Goal: Information Seeking & Learning: Learn about a topic

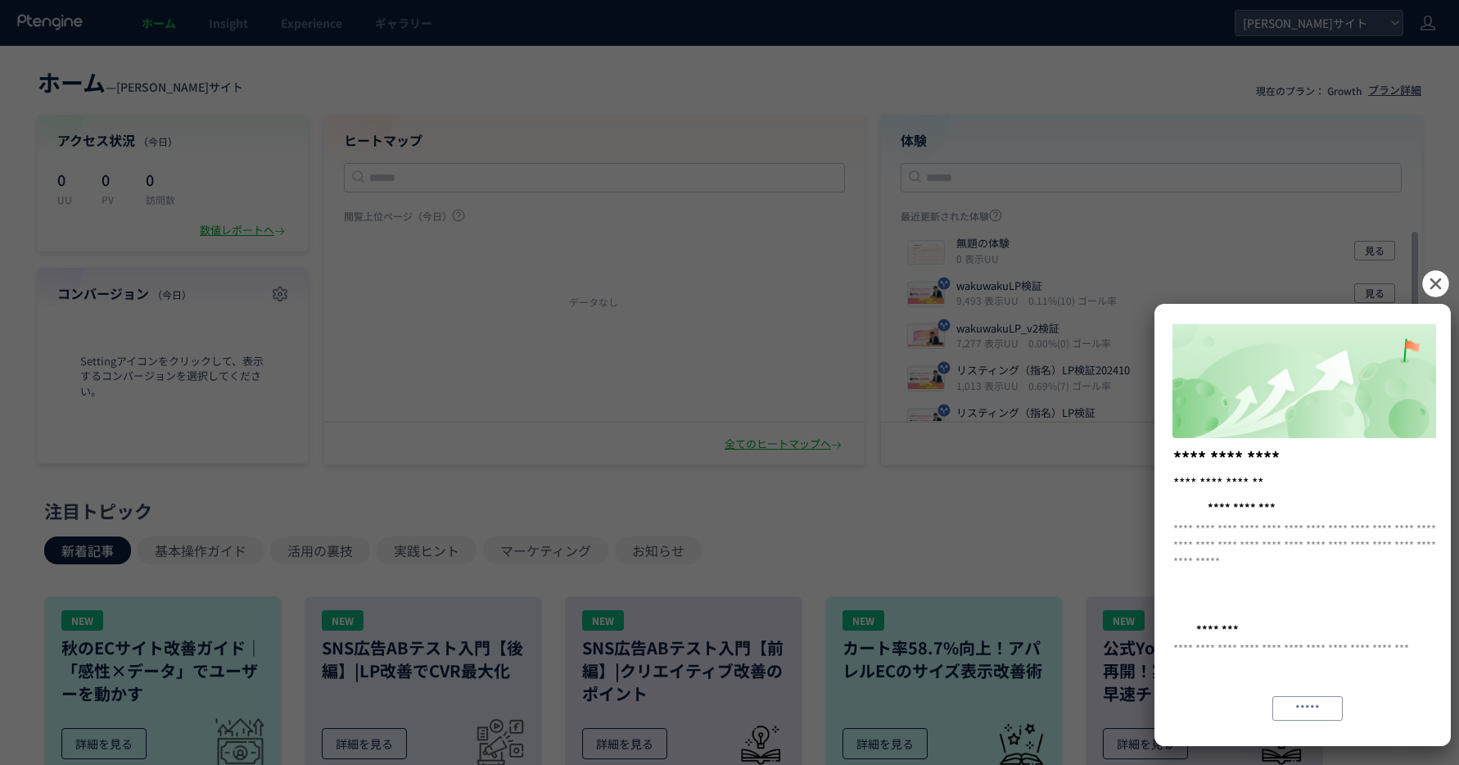
click at [1432, 288] on icon at bounding box center [1435, 283] width 26 height 26
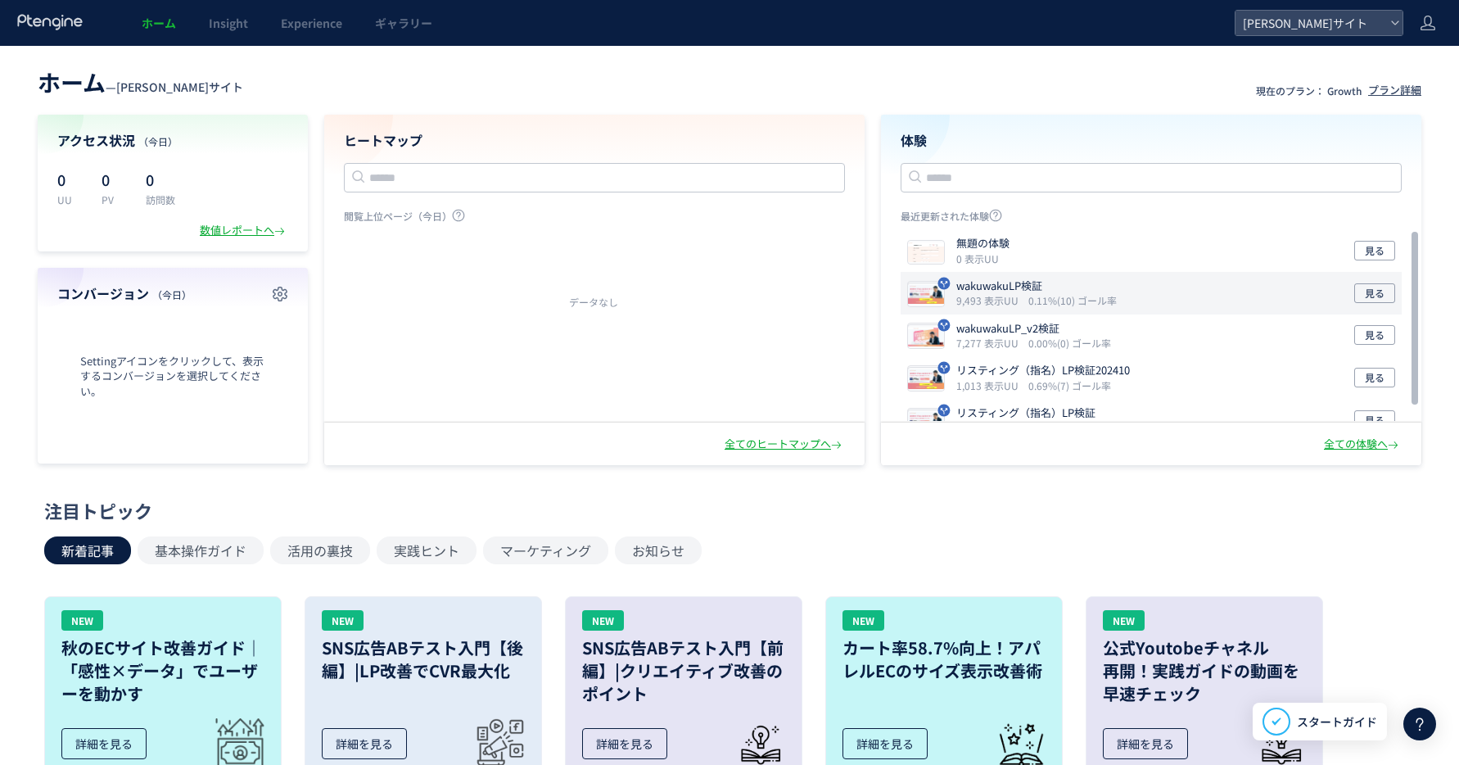
scroll to position [20, 0]
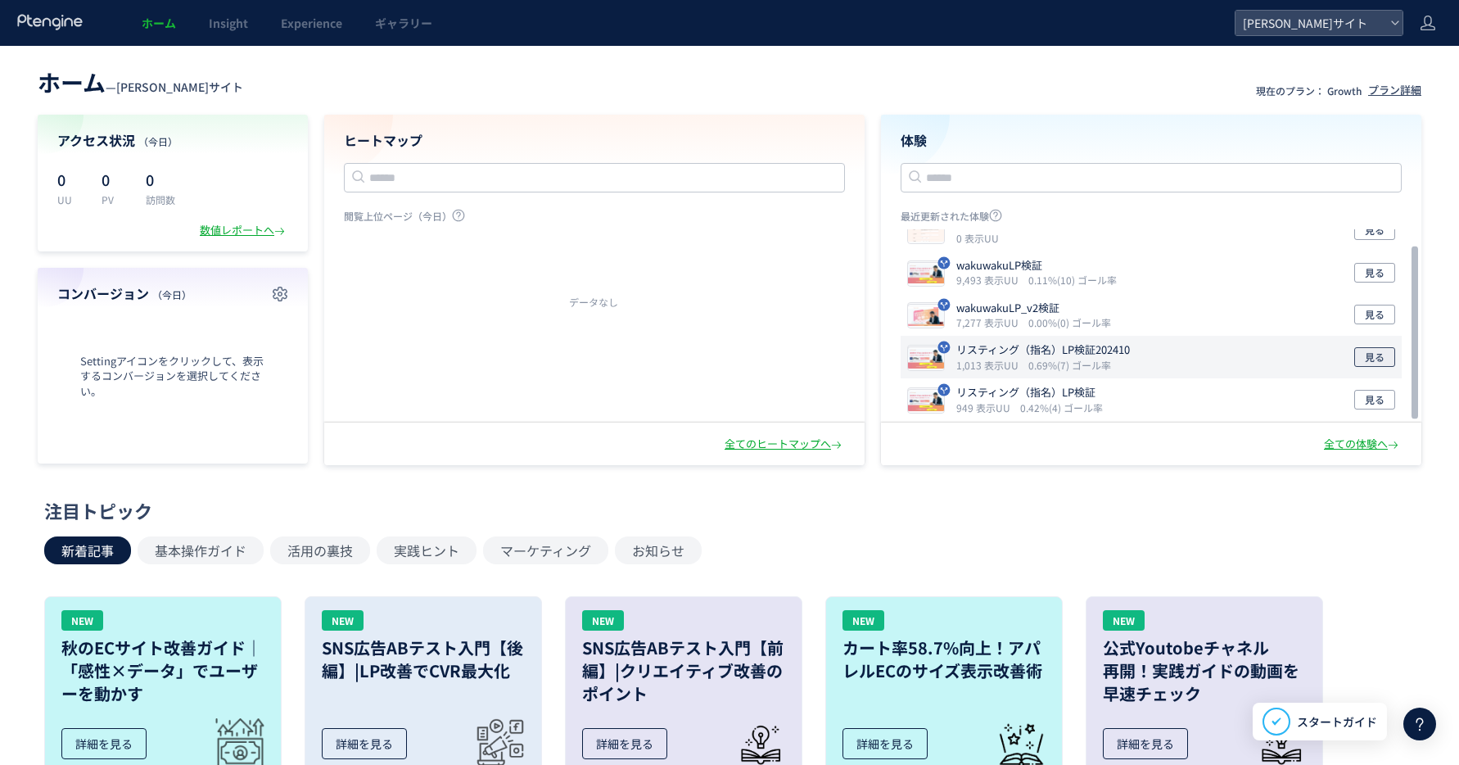
click at [1376, 354] on span "見る" at bounding box center [1375, 357] width 20 height 20
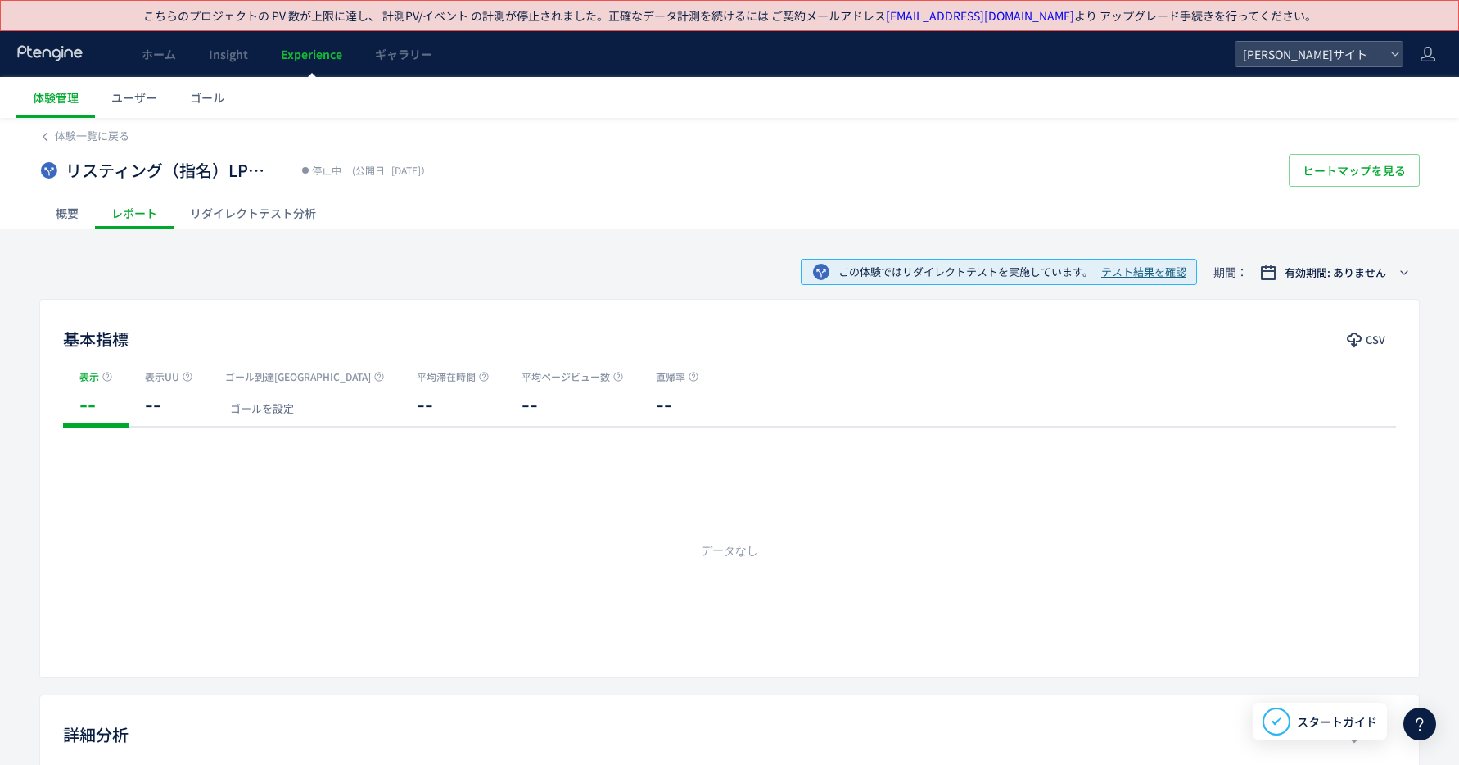
click at [268, 215] on div "リダイレクトテスト分析" at bounding box center [253, 212] width 159 height 33
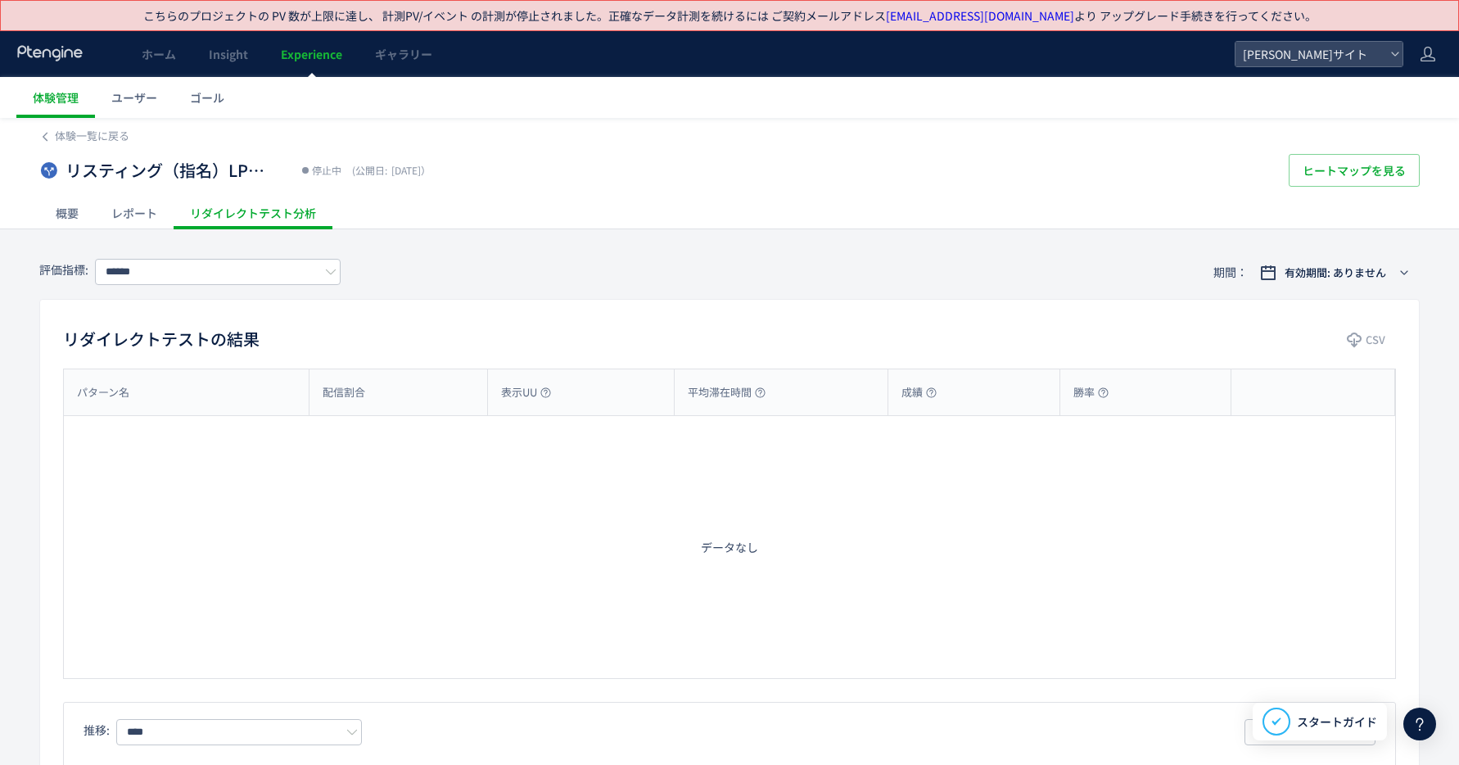
click at [124, 217] on div "レポート" at bounding box center [134, 212] width 79 height 33
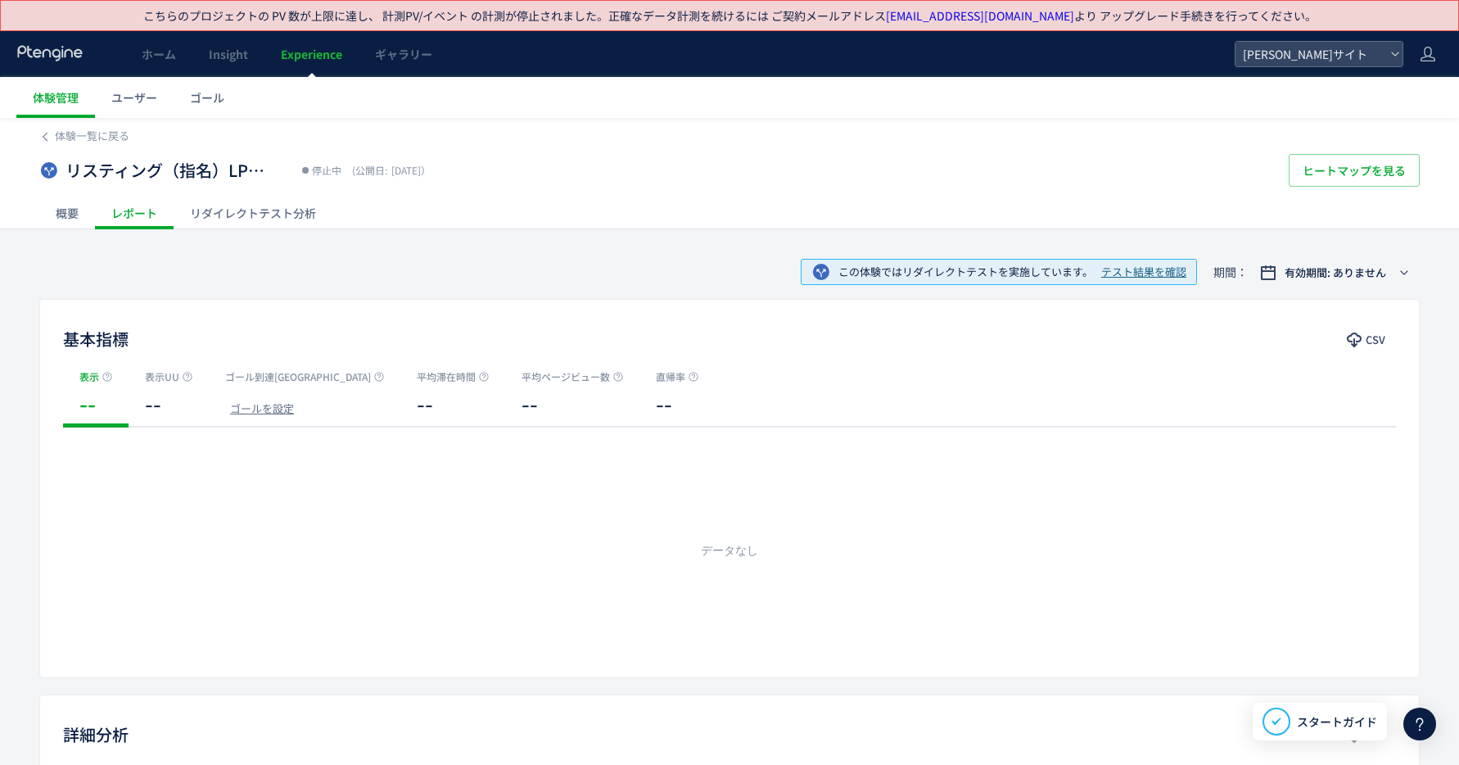
click at [54, 216] on div "概要" at bounding box center [67, 212] width 56 height 33
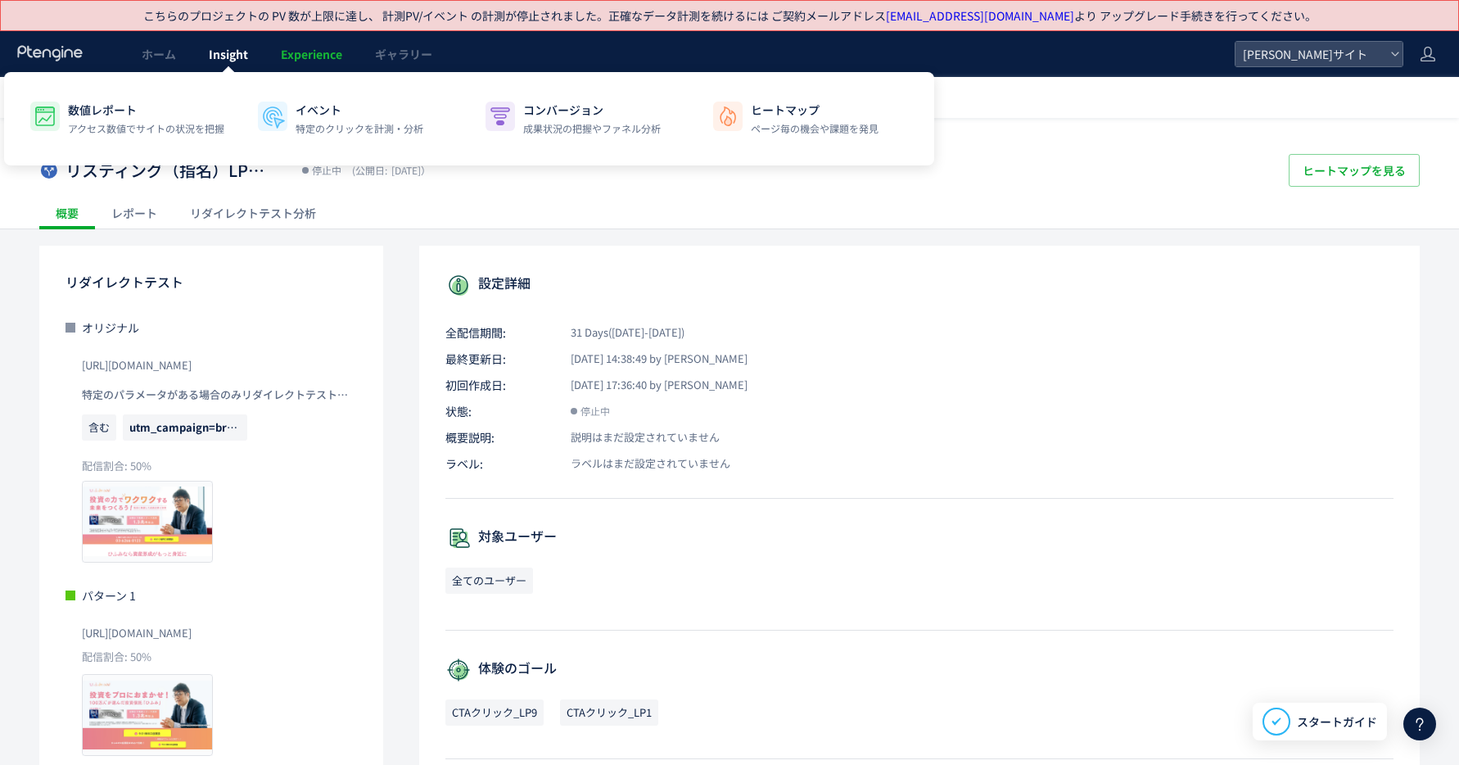
click at [220, 57] on span "Insight" at bounding box center [228, 54] width 39 height 16
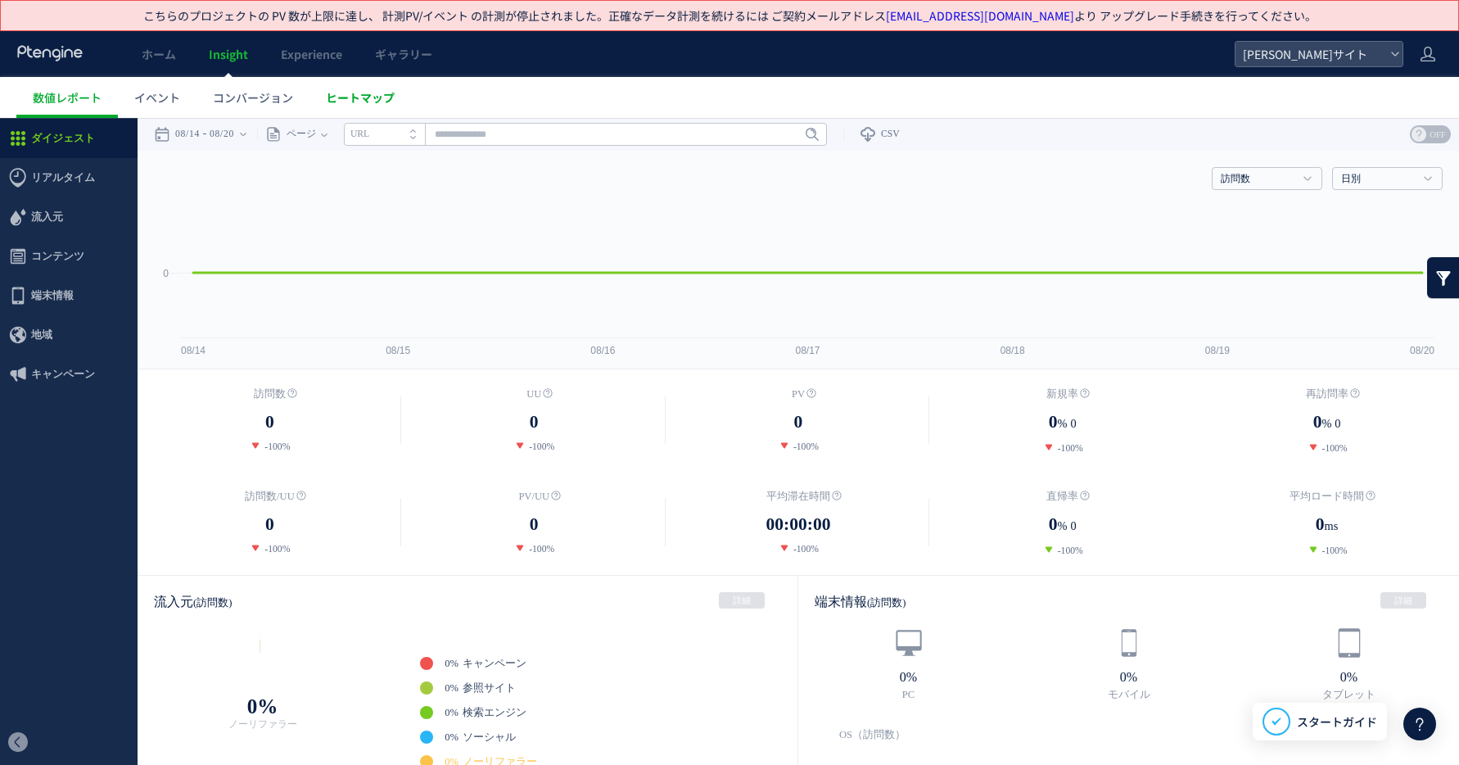
click at [354, 98] on span "ヒートマップ" at bounding box center [360, 97] width 69 height 16
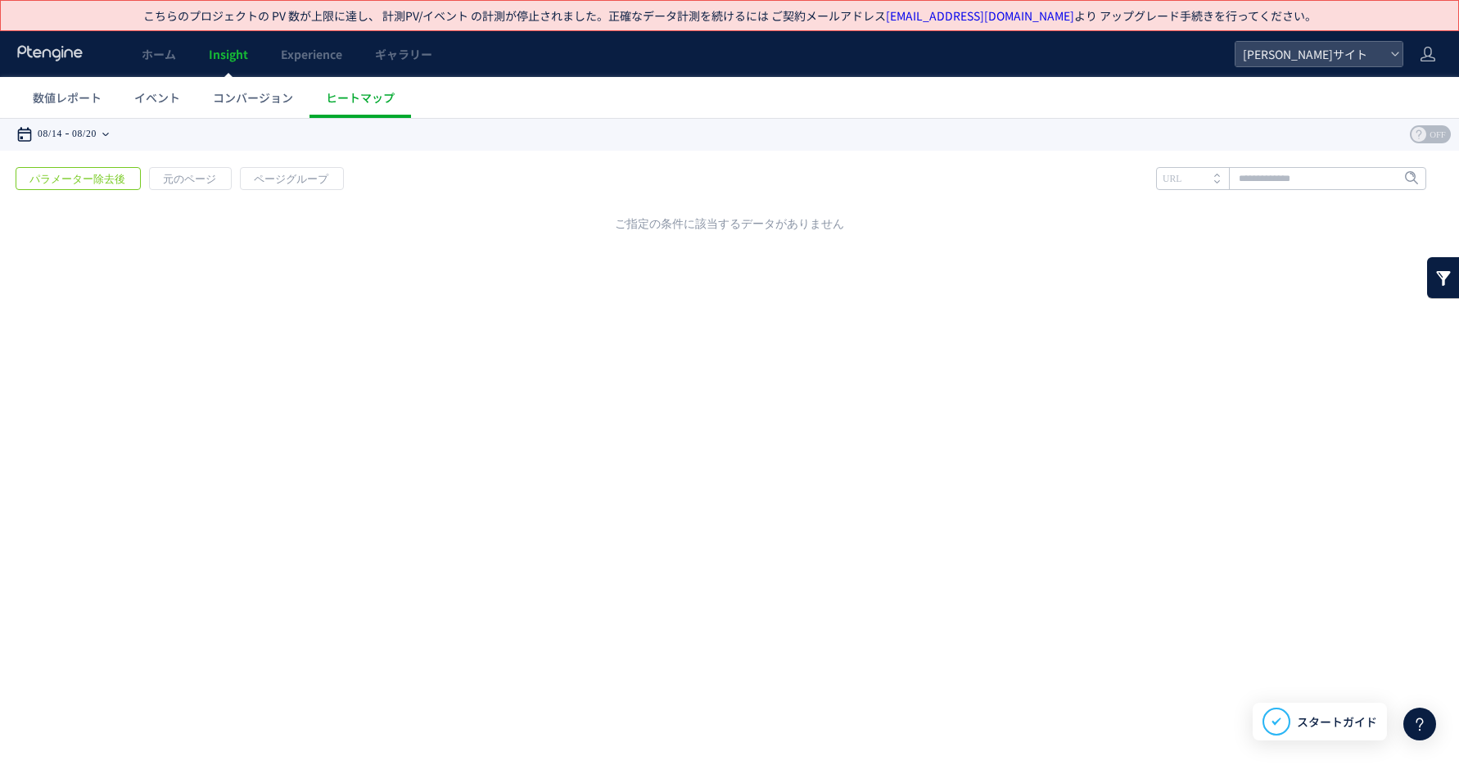
click at [97, 132] on time "08/20" at bounding box center [84, 134] width 25 height 33
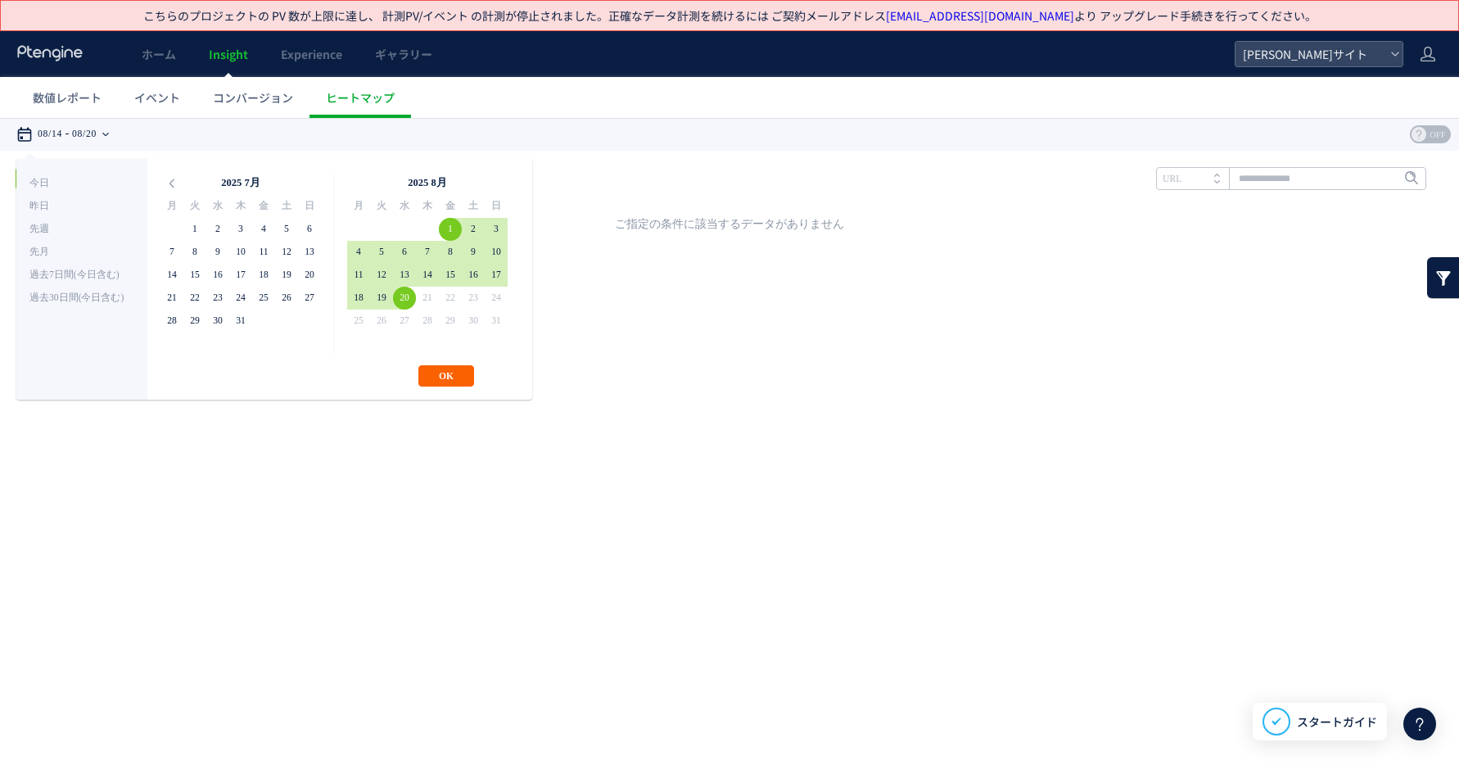
click at [446, 370] on button "OK" at bounding box center [446, 375] width 56 height 21
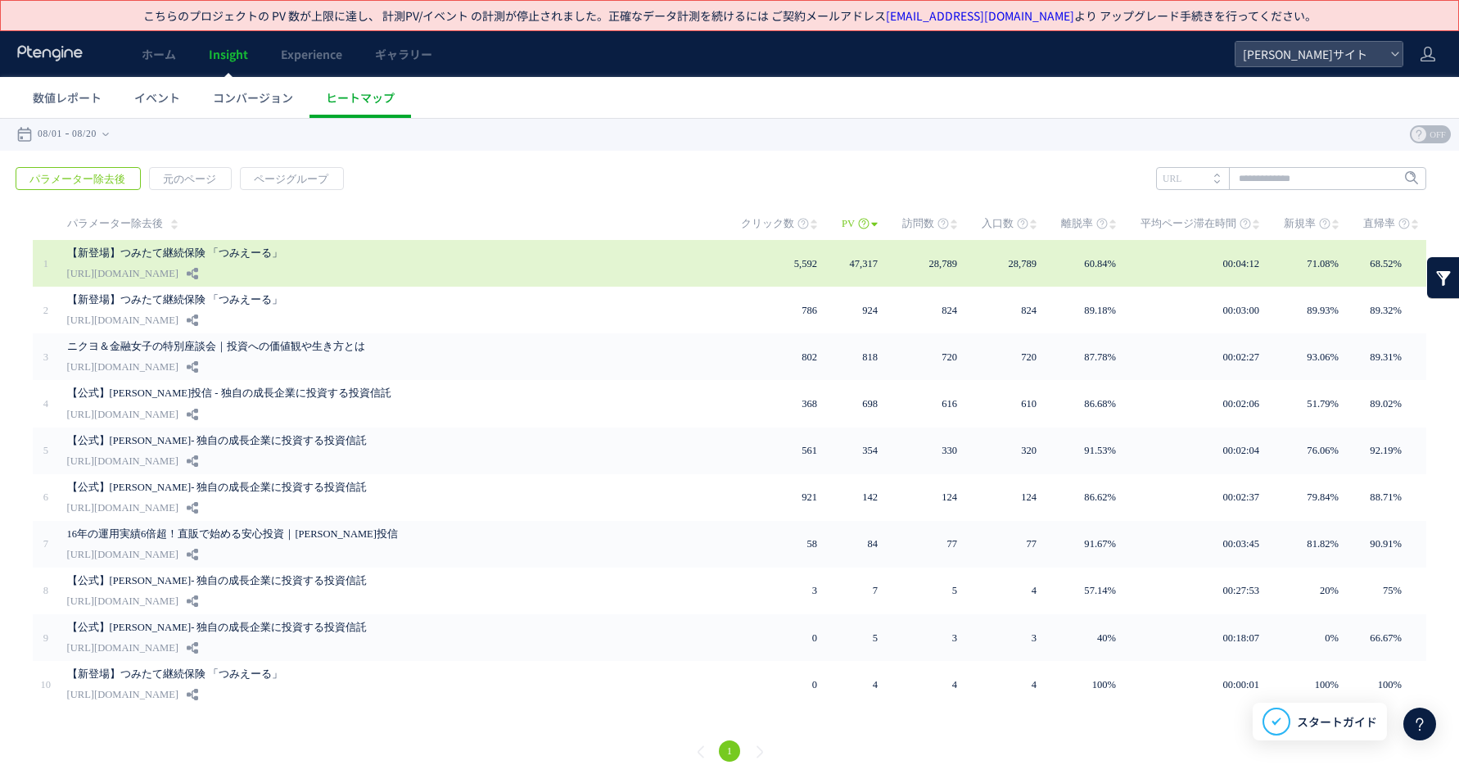
scroll to position [13, 0]
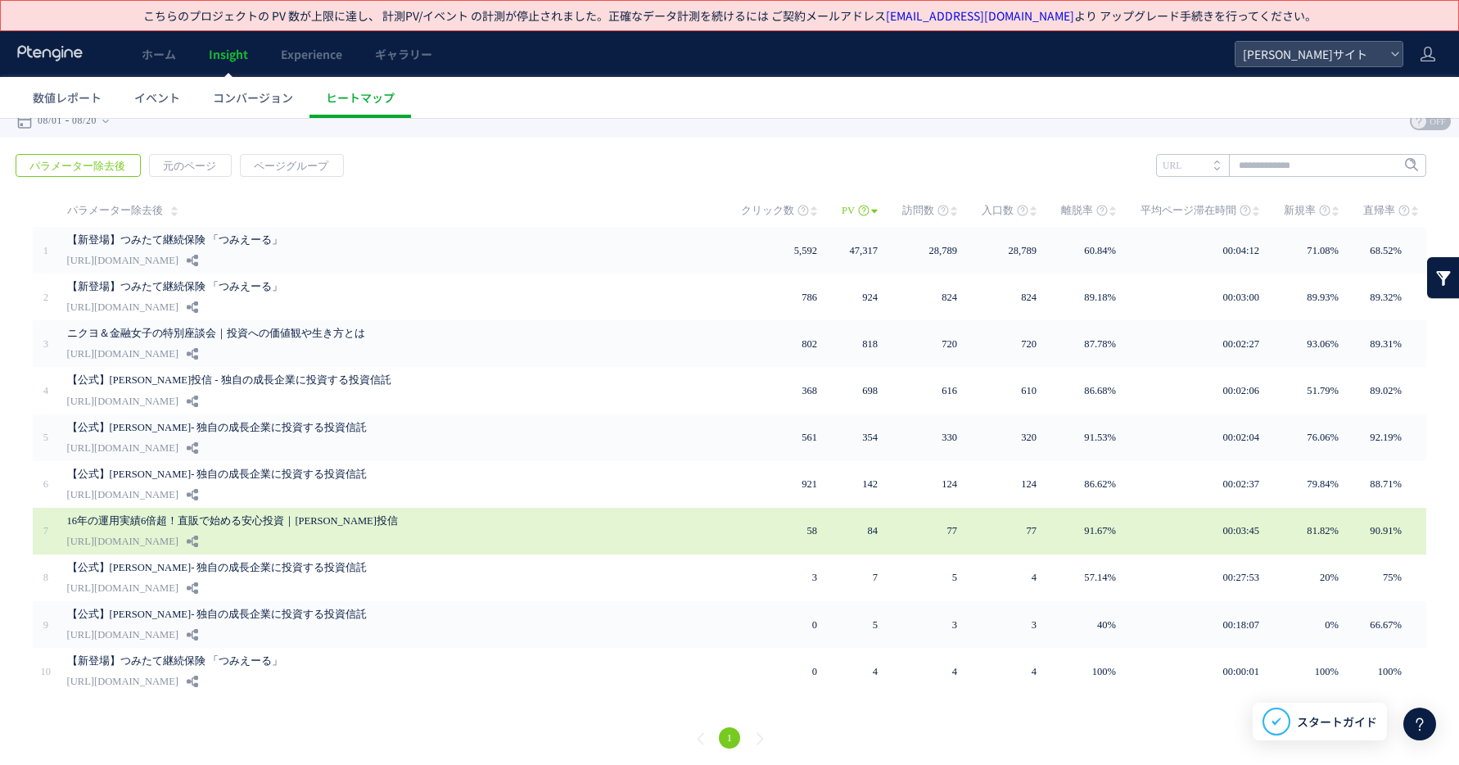
click at [395, 533] on div "16年の運用実績6倍超！直販で始める安心投資｜[PERSON_NAME]投信 [URL][DOMAIN_NAME]" at bounding box center [392, 531] width 651 height 47
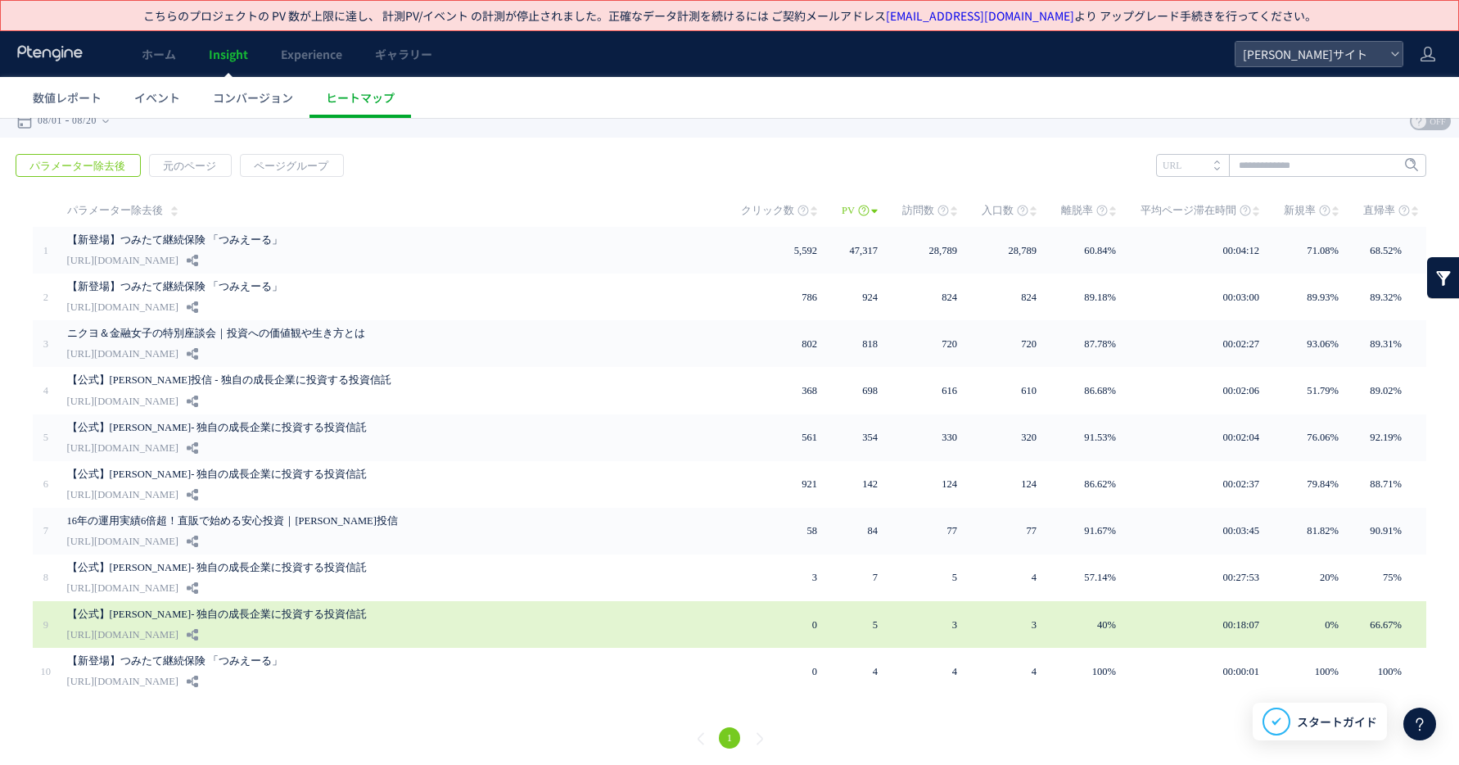
click at [320, 622] on div "【公式】[PERSON_NAME]- 独自の成長企業に投資する投資信託 [URL][DOMAIN_NAME]" at bounding box center [392, 624] width 651 height 47
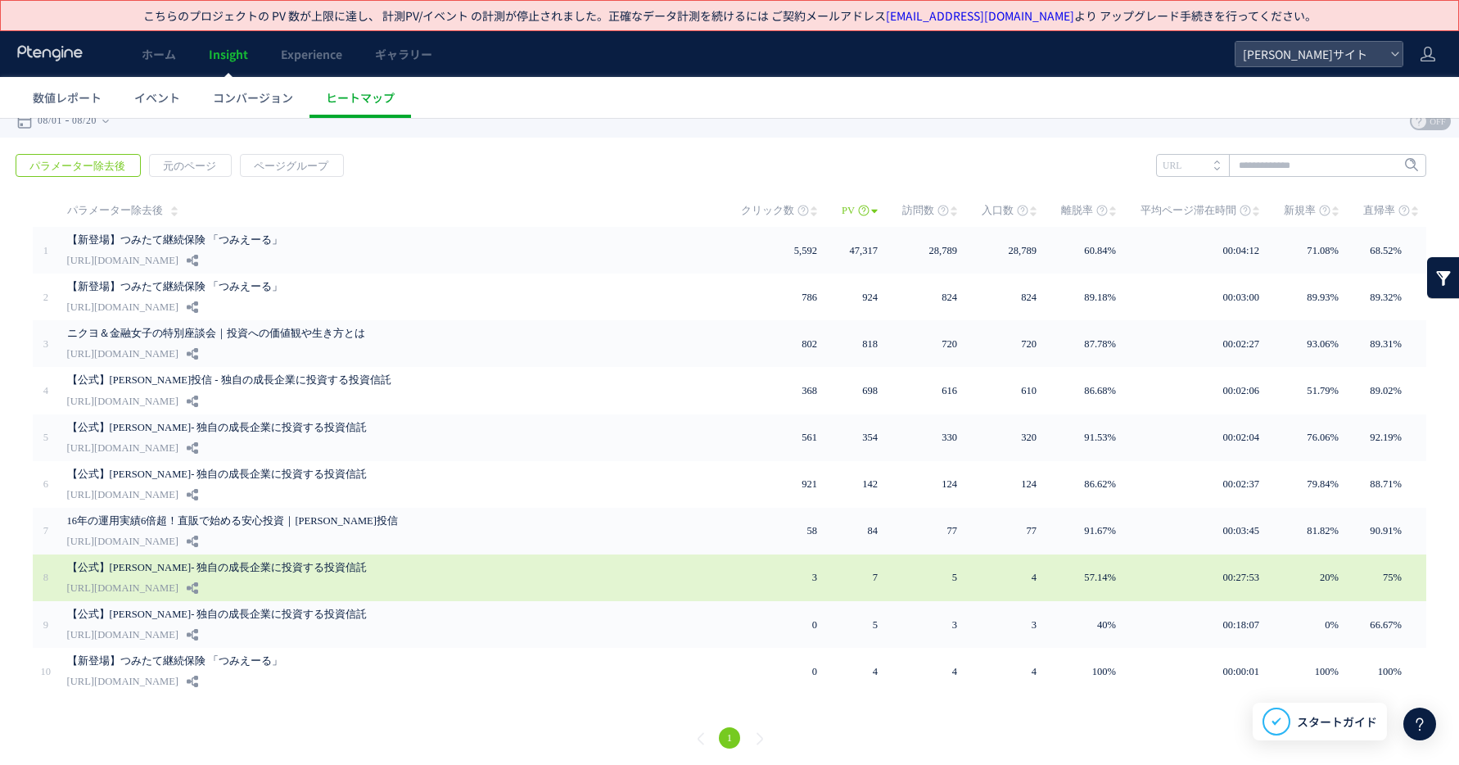
click at [345, 573] on link "【公式】[PERSON_NAME]- 独自の成長企業に投資する投資信託" at bounding box center [370, 567] width 606 height 20
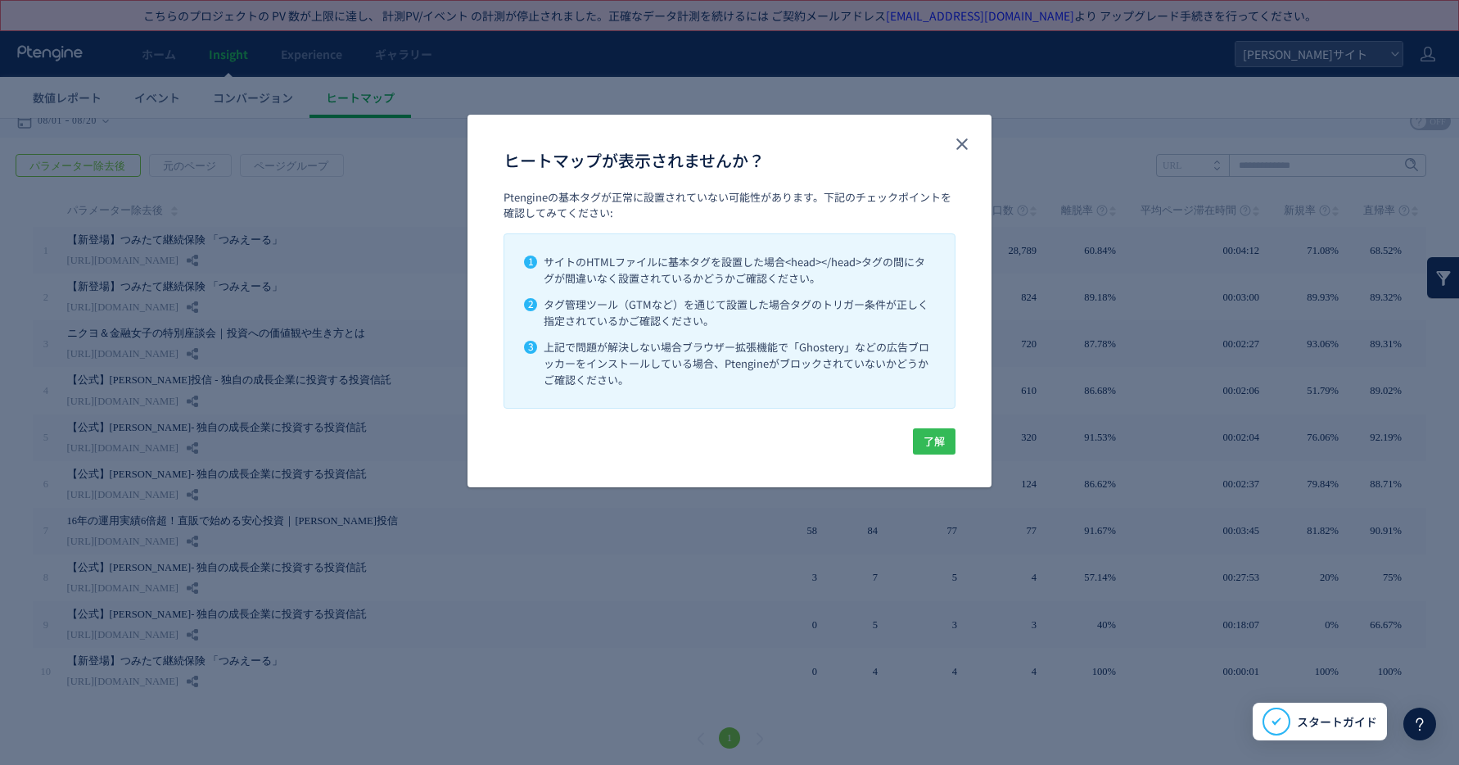
click at [932, 440] on span "了解" at bounding box center [933, 441] width 21 height 26
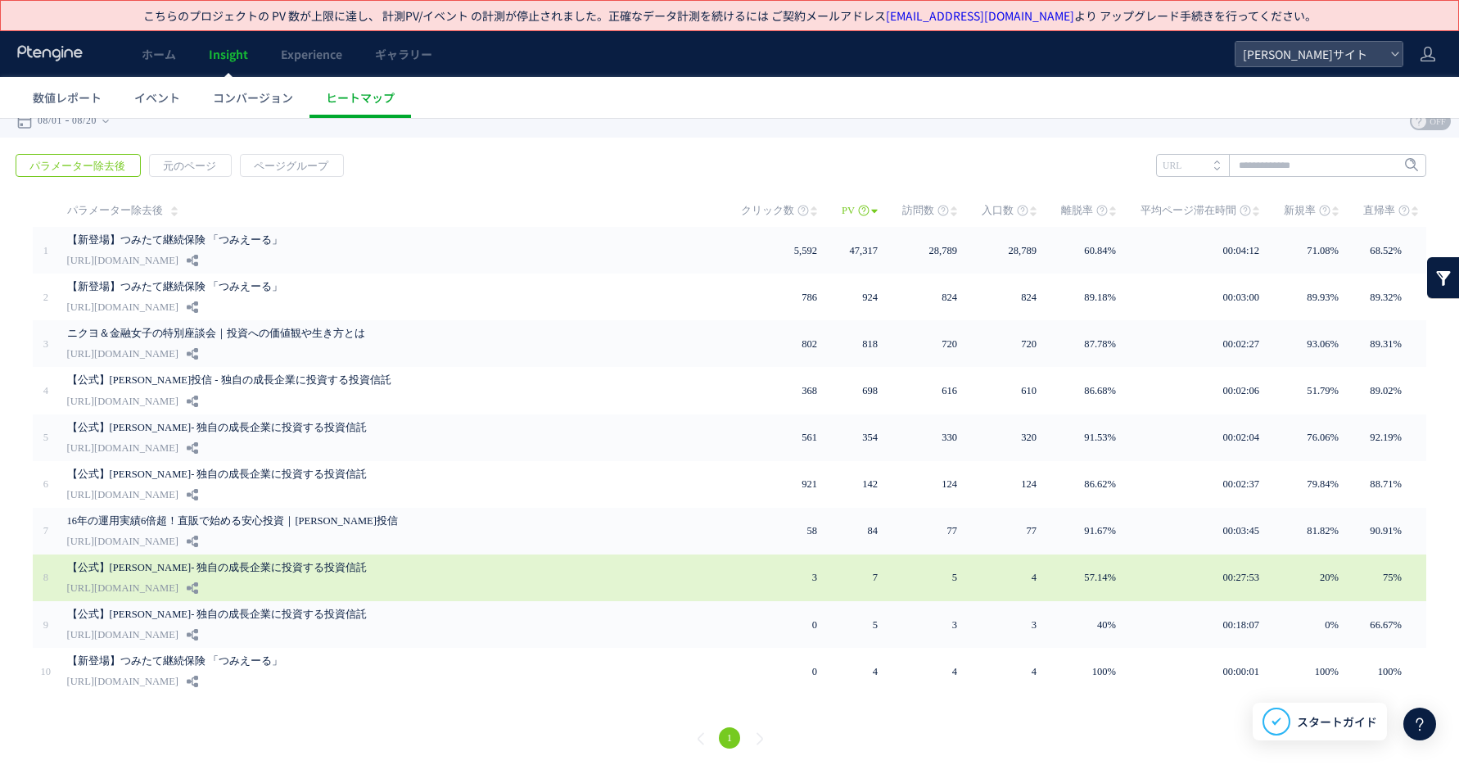
click at [542, 582] on div "【公式】[PERSON_NAME]- 独自の成長企業に投資する投資信託 [URL][DOMAIN_NAME]" at bounding box center [392, 577] width 651 height 47
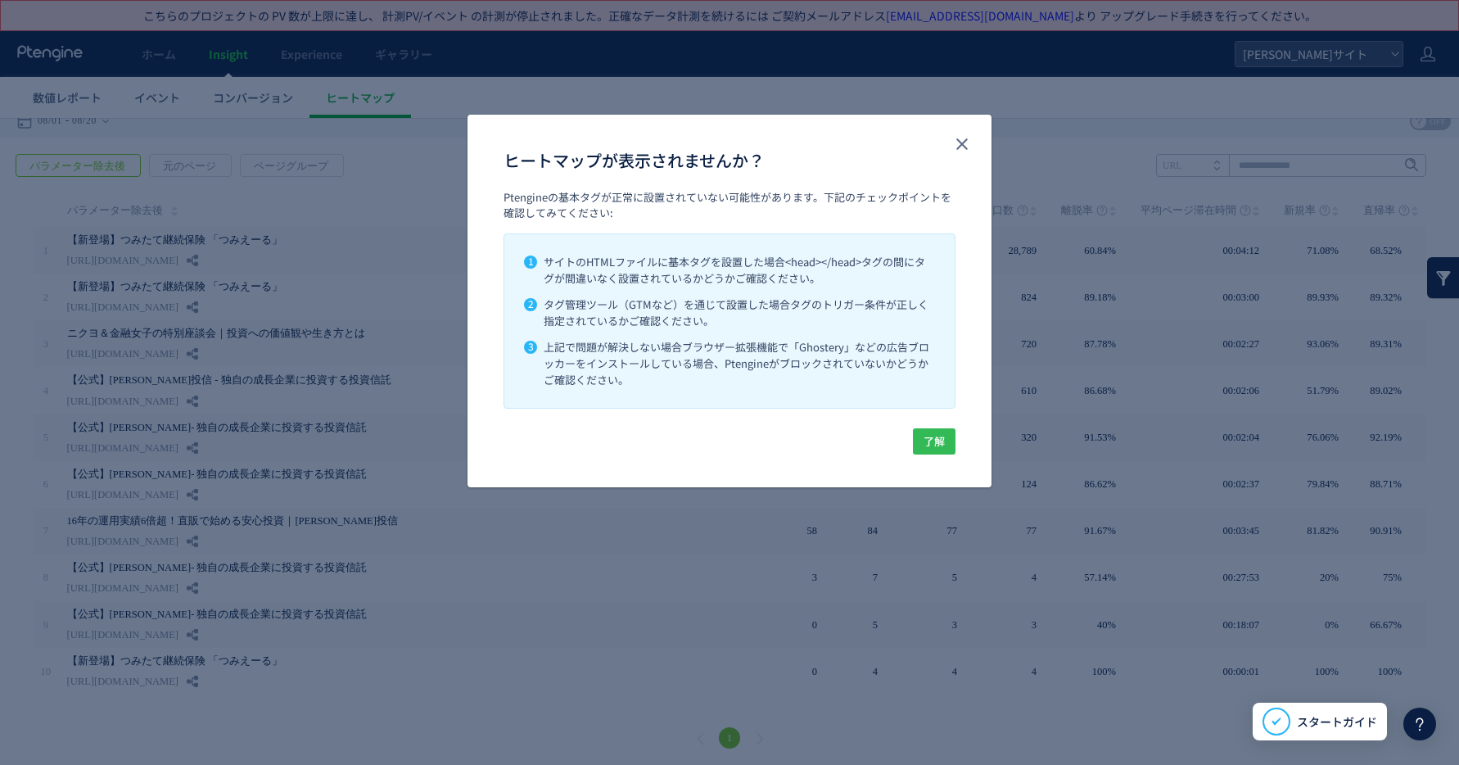
click at [932, 446] on span "了解" at bounding box center [933, 441] width 21 height 26
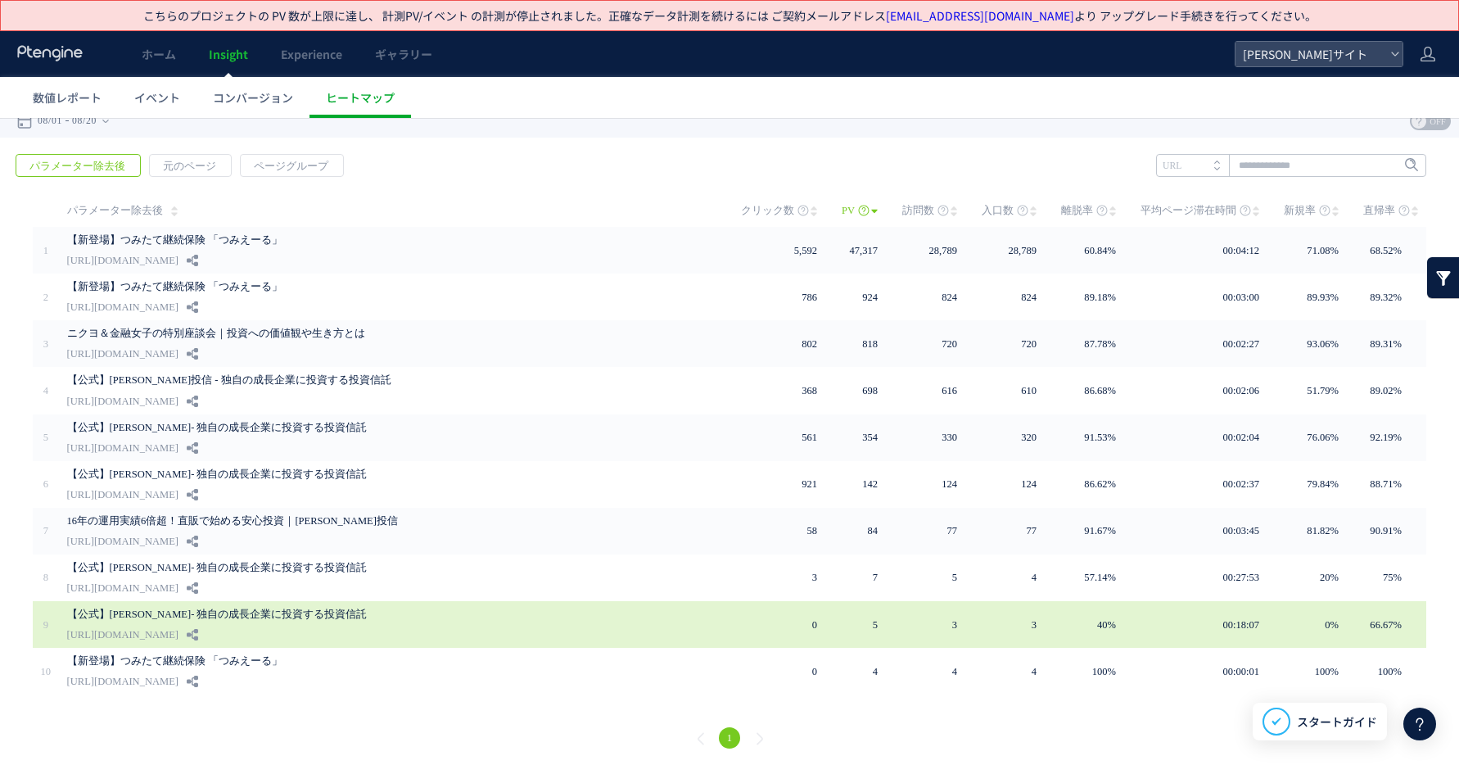
click at [329, 625] on div "【公式】[PERSON_NAME]- 独自の成長企業に投資する投資信託 [URL][DOMAIN_NAME]" at bounding box center [392, 624] width 651 height 47
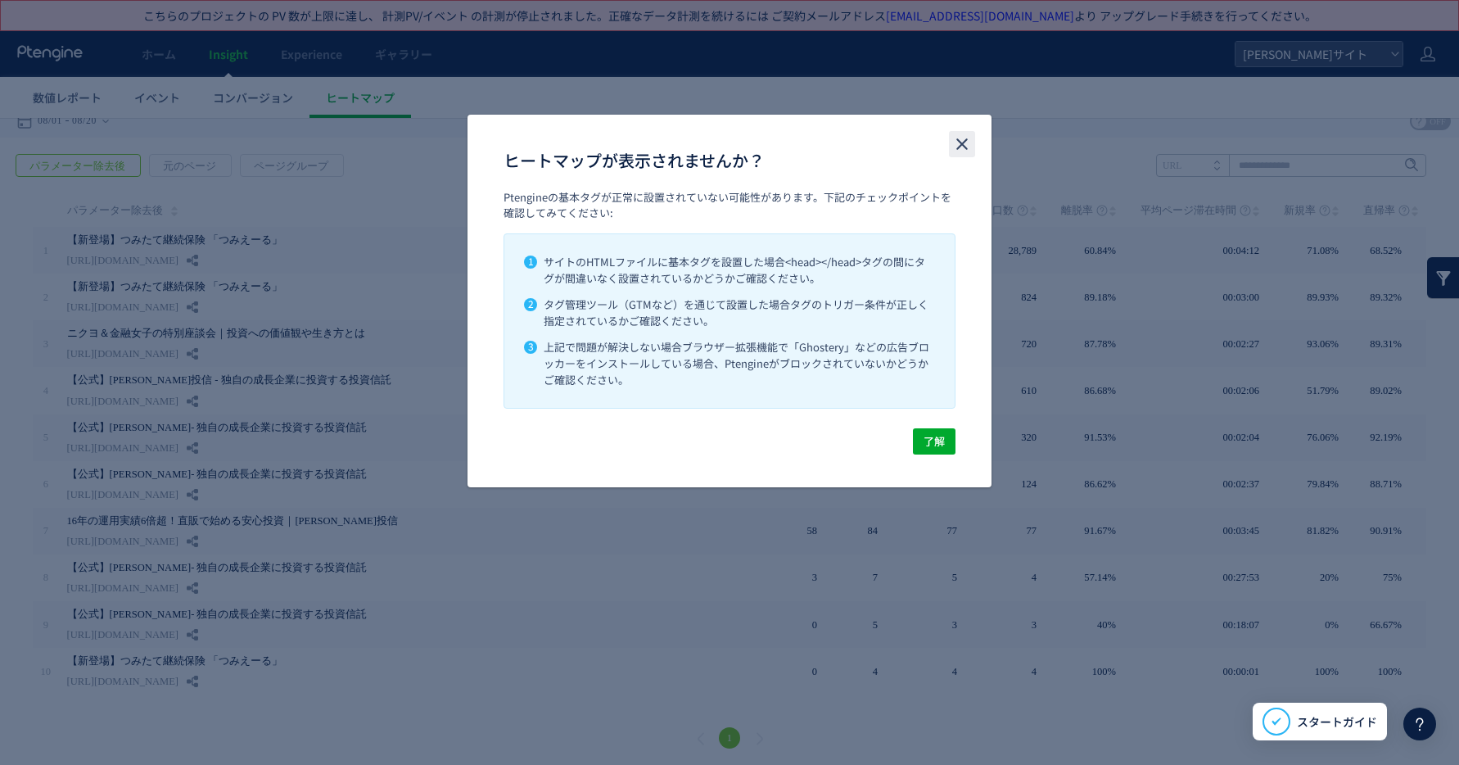
click at [952, 145] on icon "close" at bounding box center [962, 144] width 20 height 20
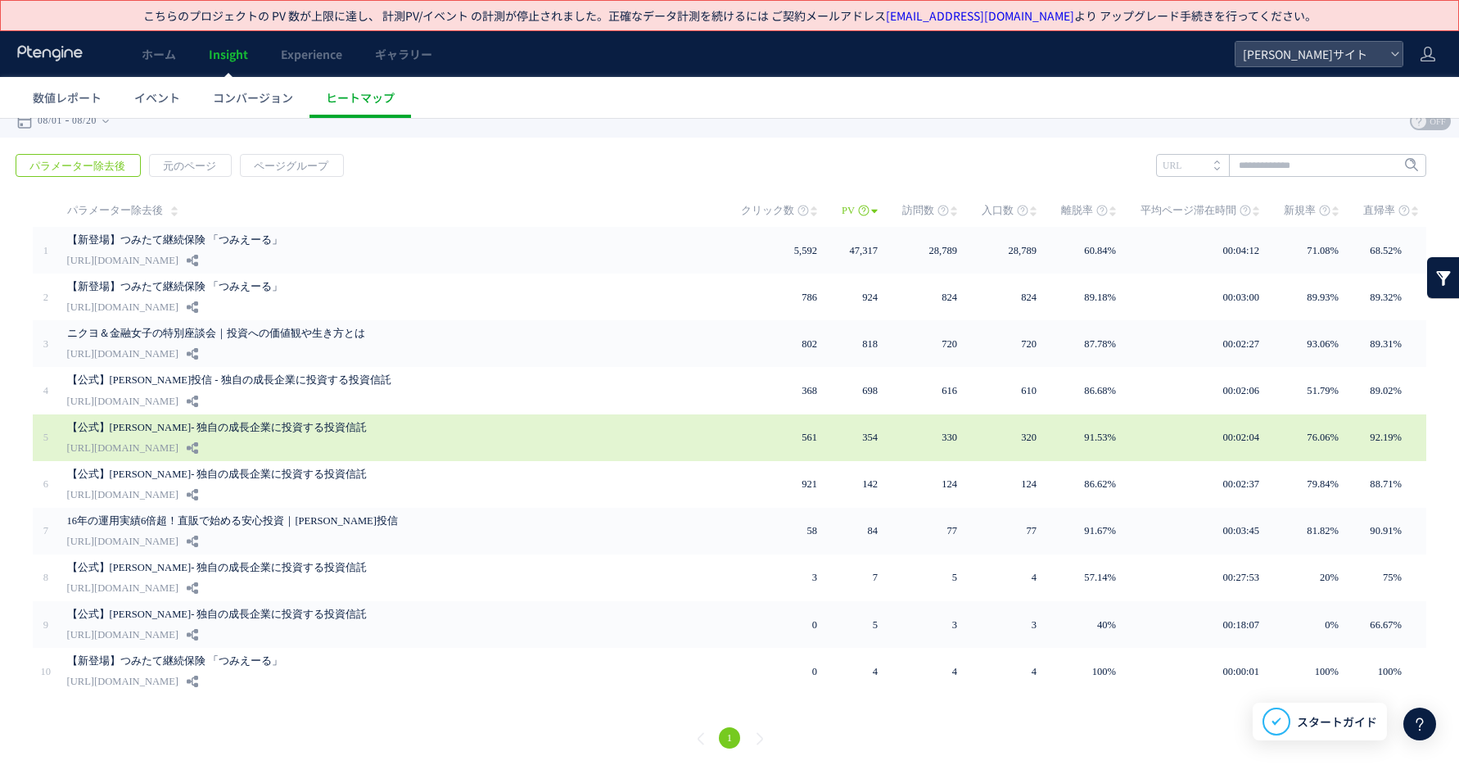
click at [422, 425] on link "【公式】[PERSON_NAME]- 独自の成長企業に投資する投資信託" at bounding box center [370, 428] width 606 height 20
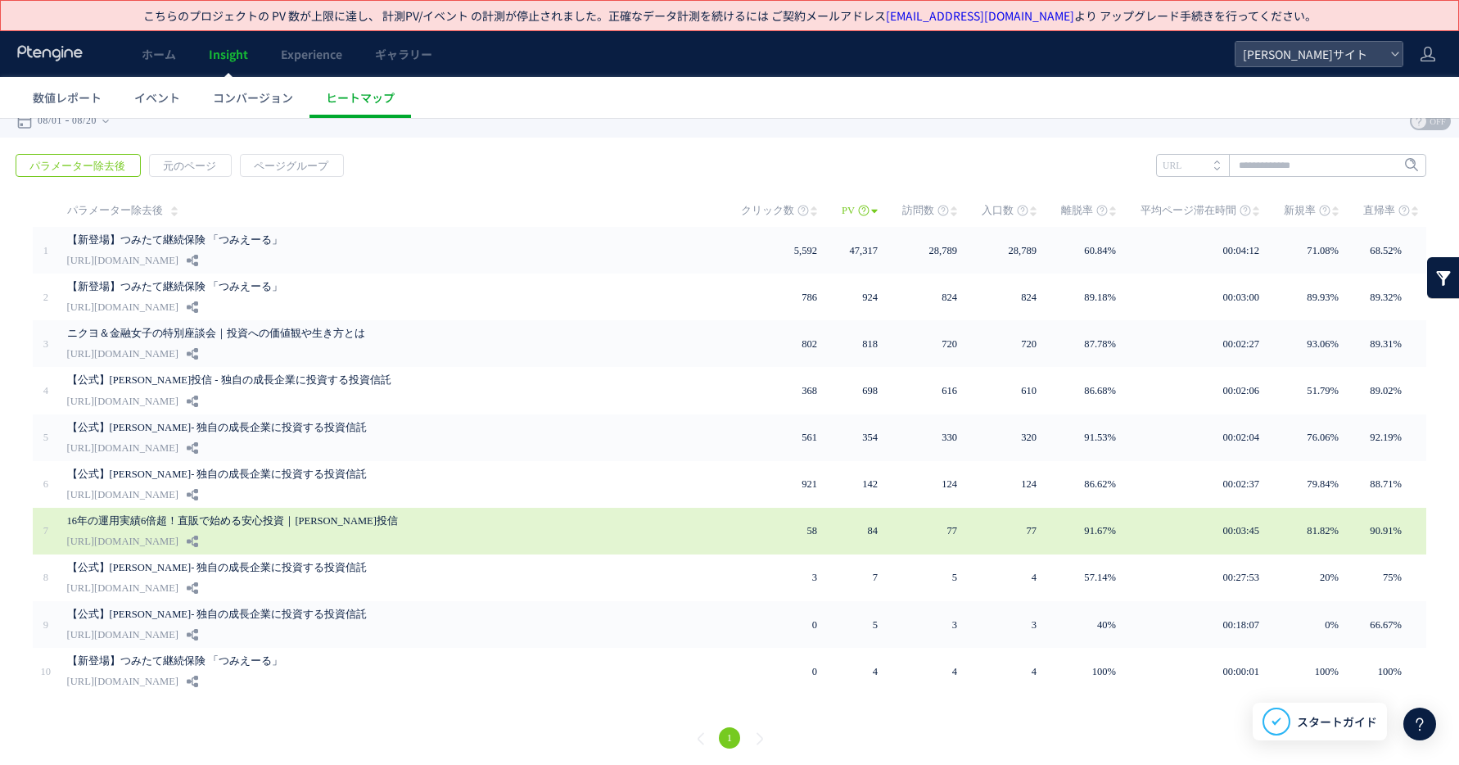
scroll to position [0, 0]
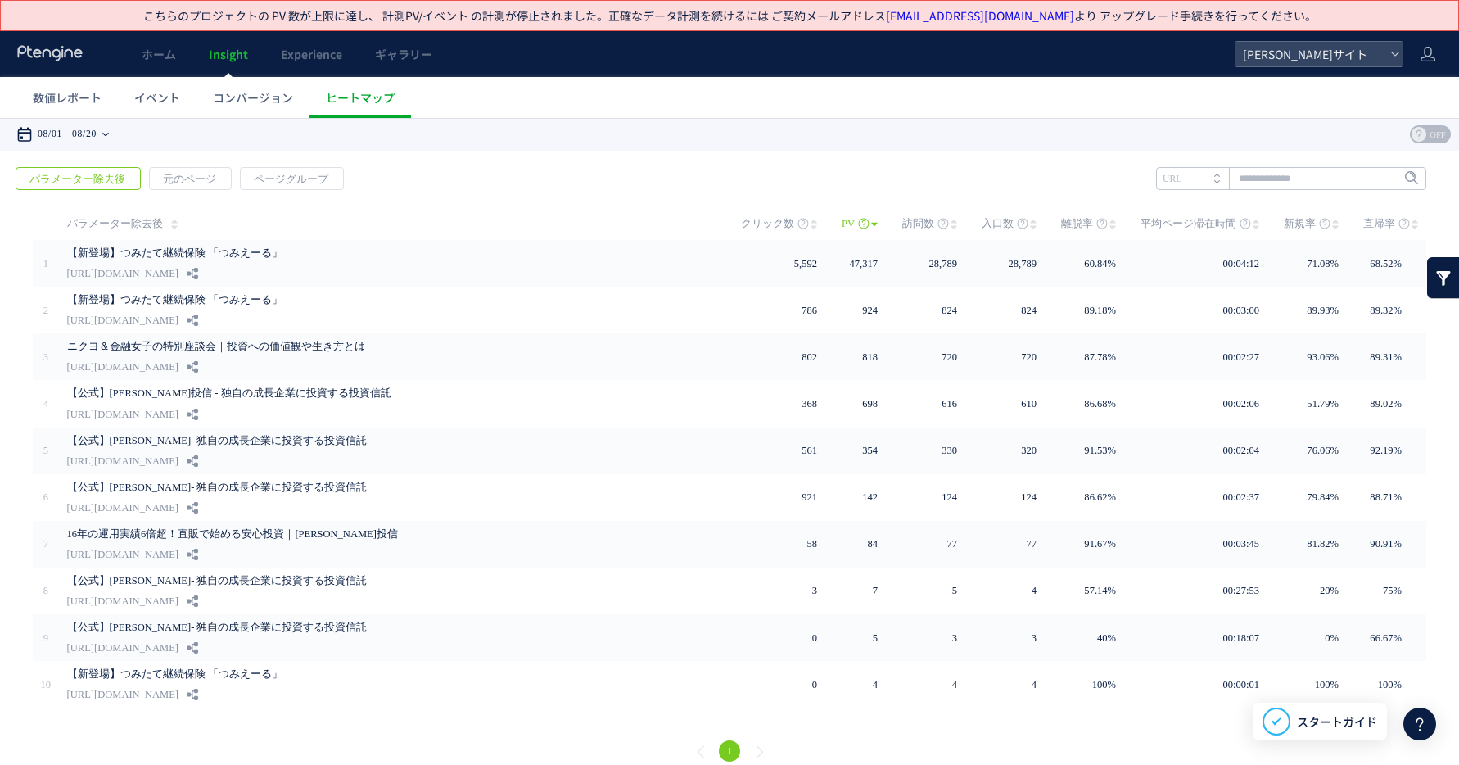
click at [114, 133] on div "08/01 08/20" at bounding box center [67, 134] width 103 height 33
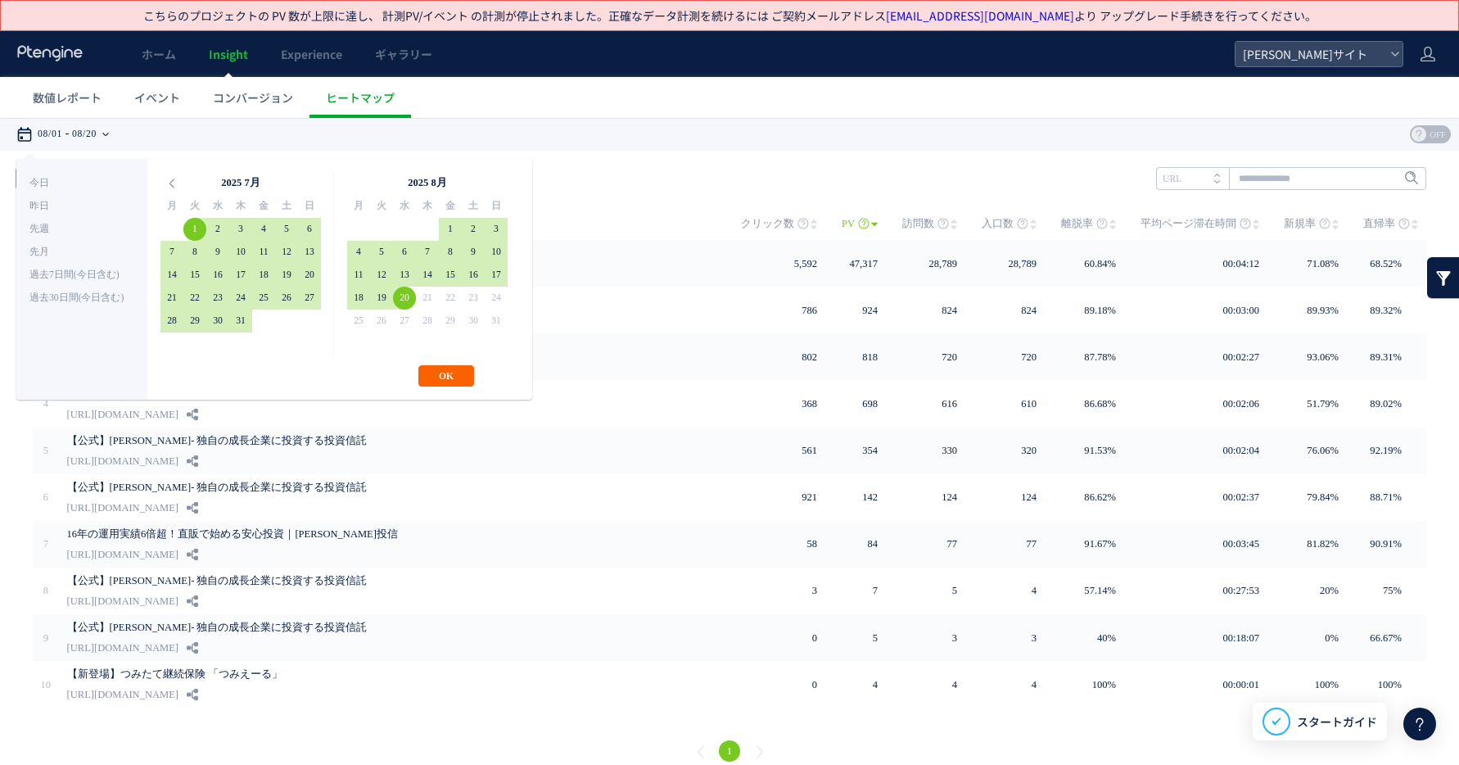
click at [446, 377] on button "OK" at bounding box center [446, 375] width 56 height 21
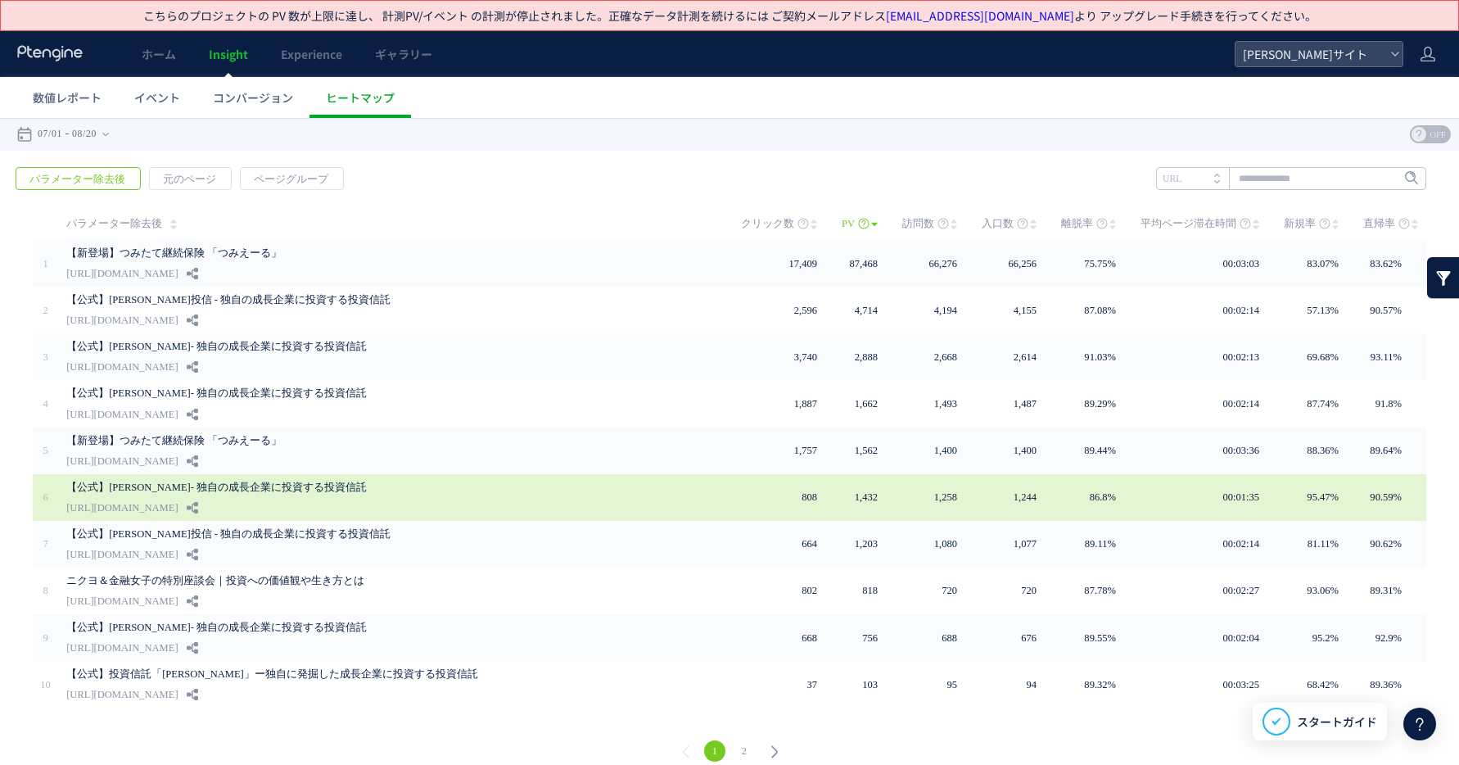
scroll to position [13, 0]
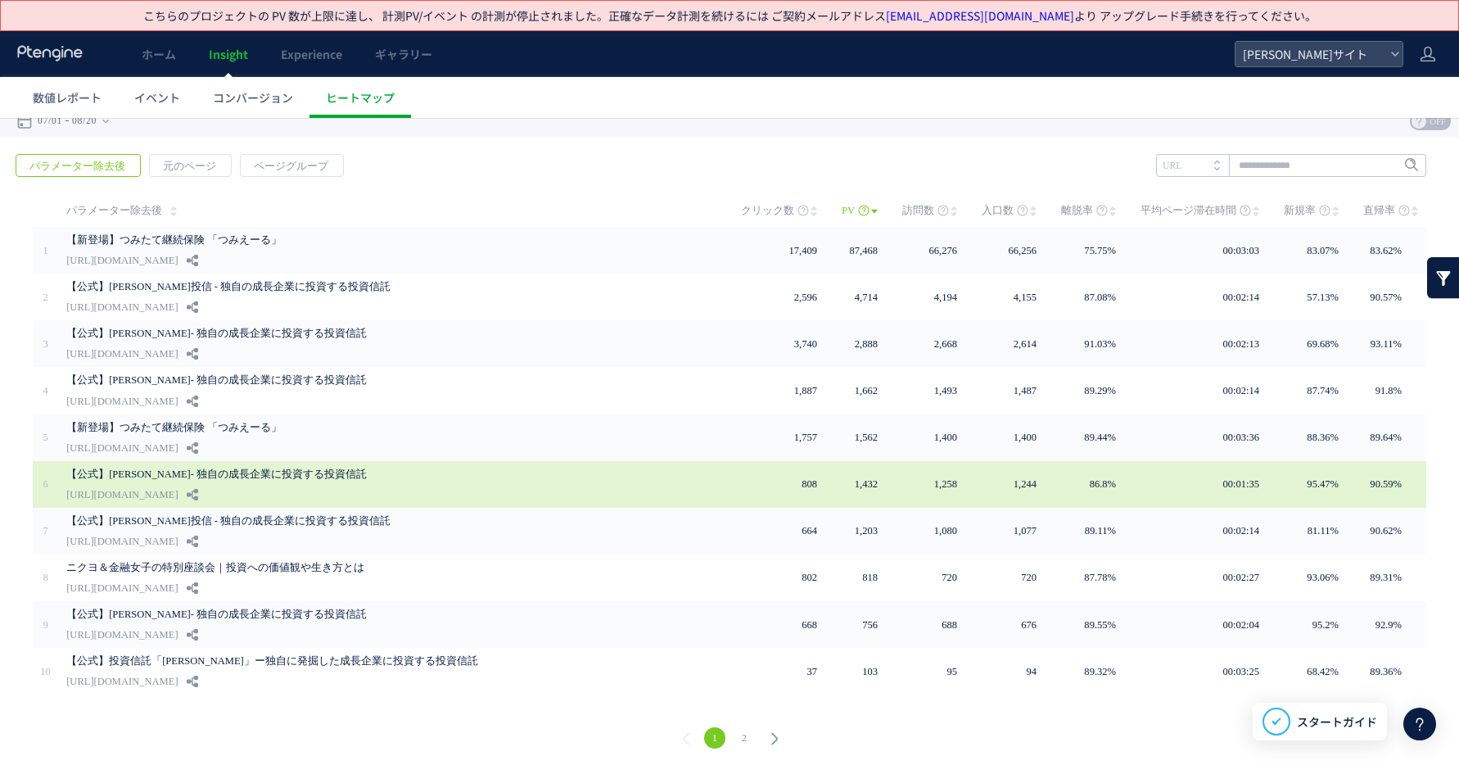
click at [451, 482] on div "【公式】[PERSON_NAME]- 独自の成長企業に投資する投資信託 [URL][DOMAIN_NAME]" at bounding box center [392, 484] width 652 height 47
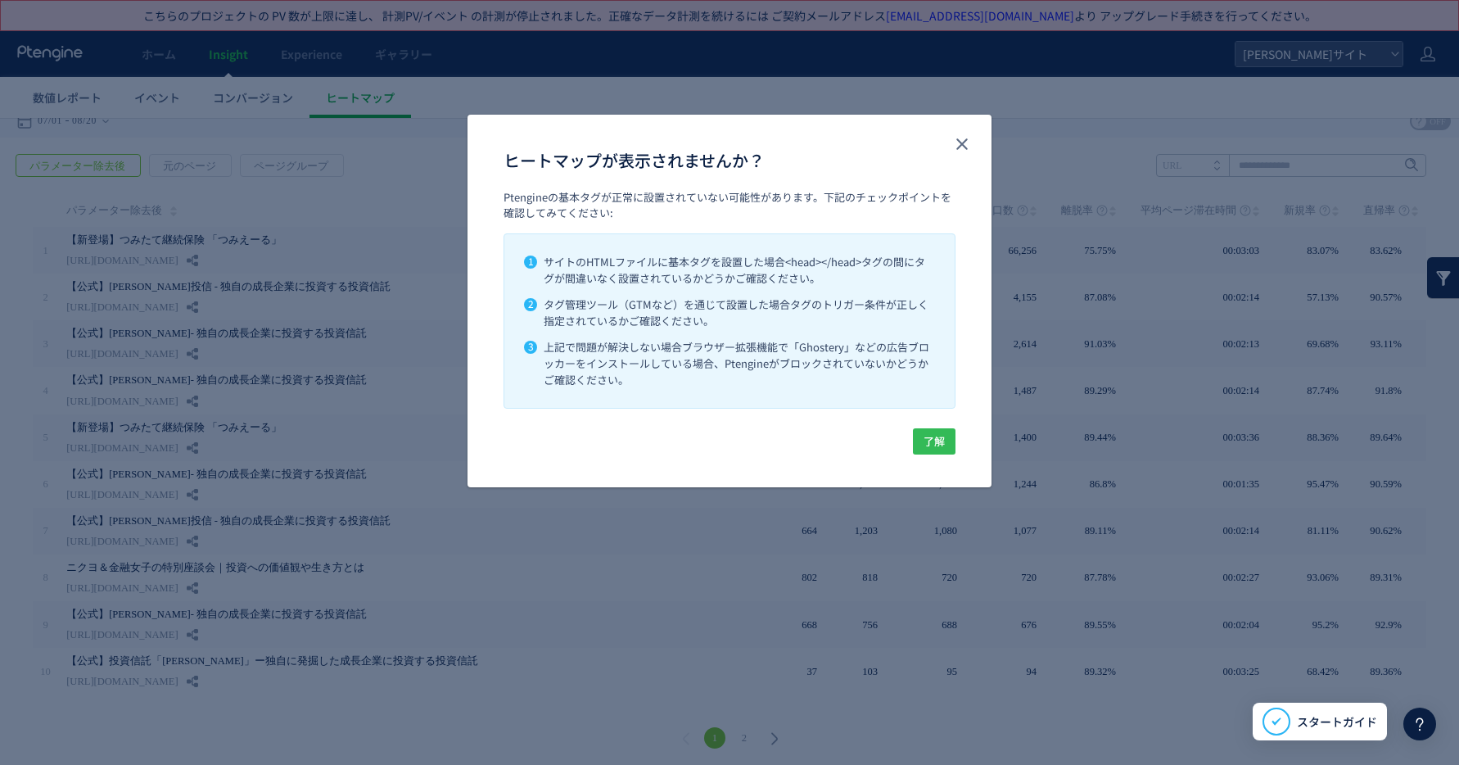
click at [934, 439] on span "了解" at bounding box center [933, 441] width 21 height 26
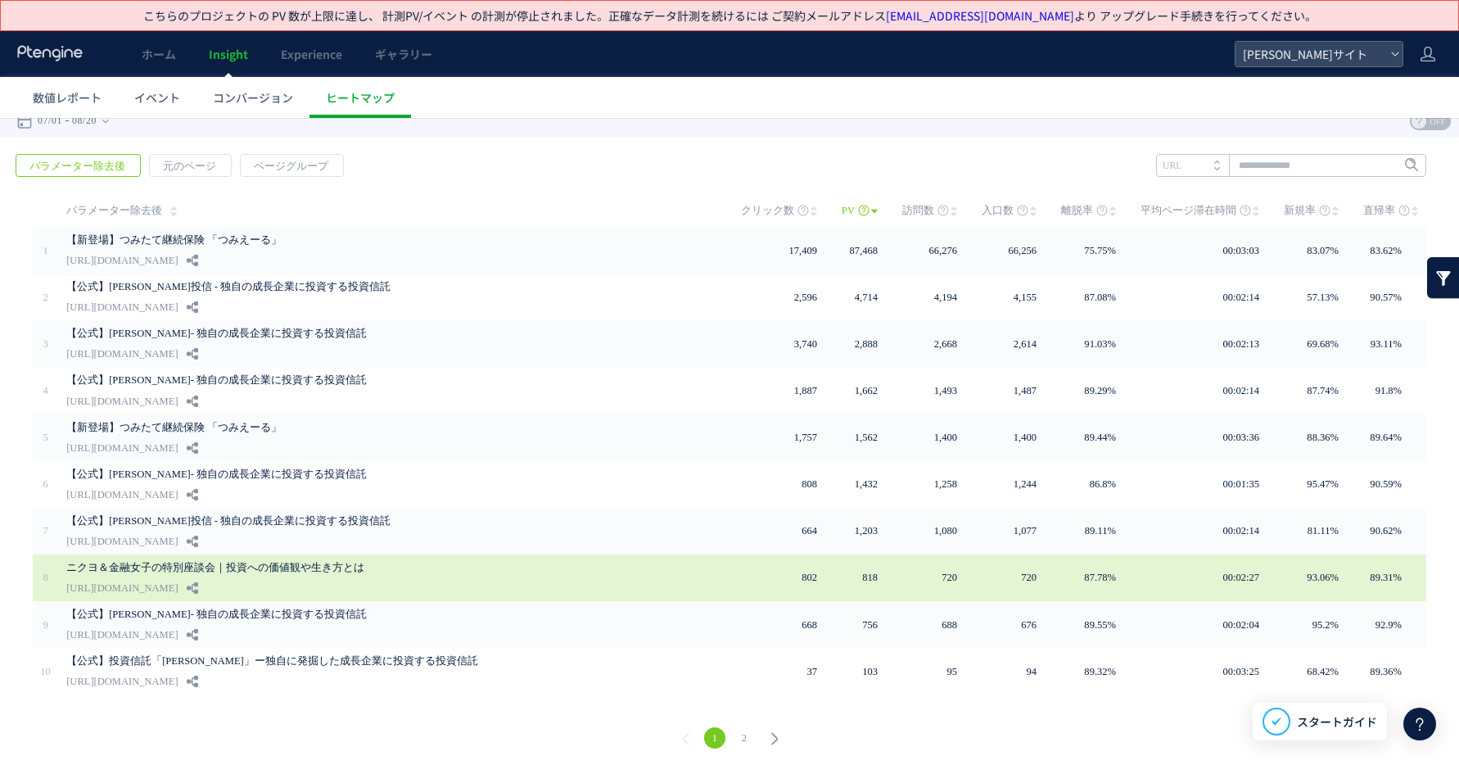
click at [421, 583] on div "ニクヨ＆金融女子の特別座談会｜投資への価値観や生き方とは [URL][DOMAIN_NAME]" at bounding box center [392, 577] width 652 height 47
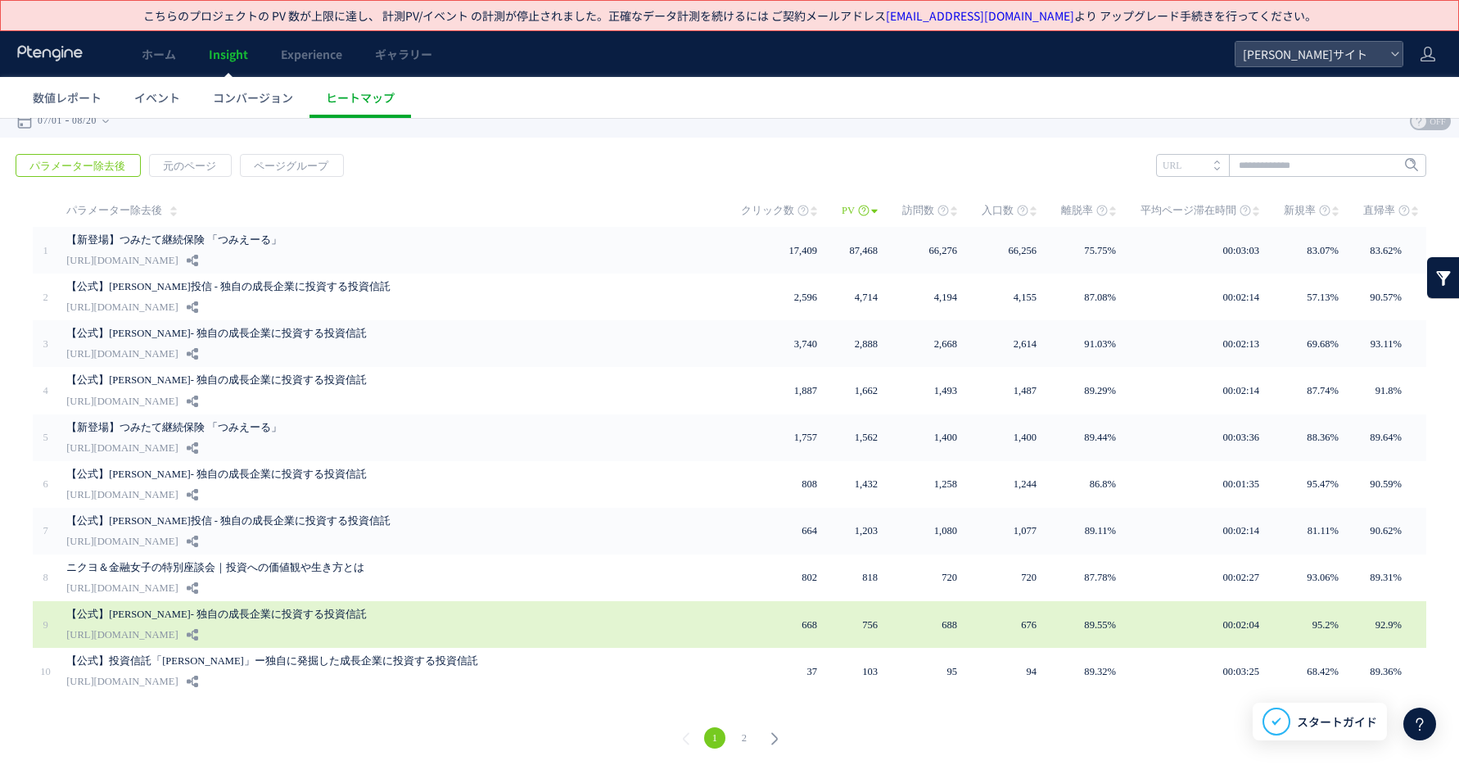
click at [413, 621] on div "【公式】[PERSON_NAME]- 独自の成長企業に投資する投資信託 [URL][DOMAIN_NAME]" at bounding box center [392, 624] width 652 height 47
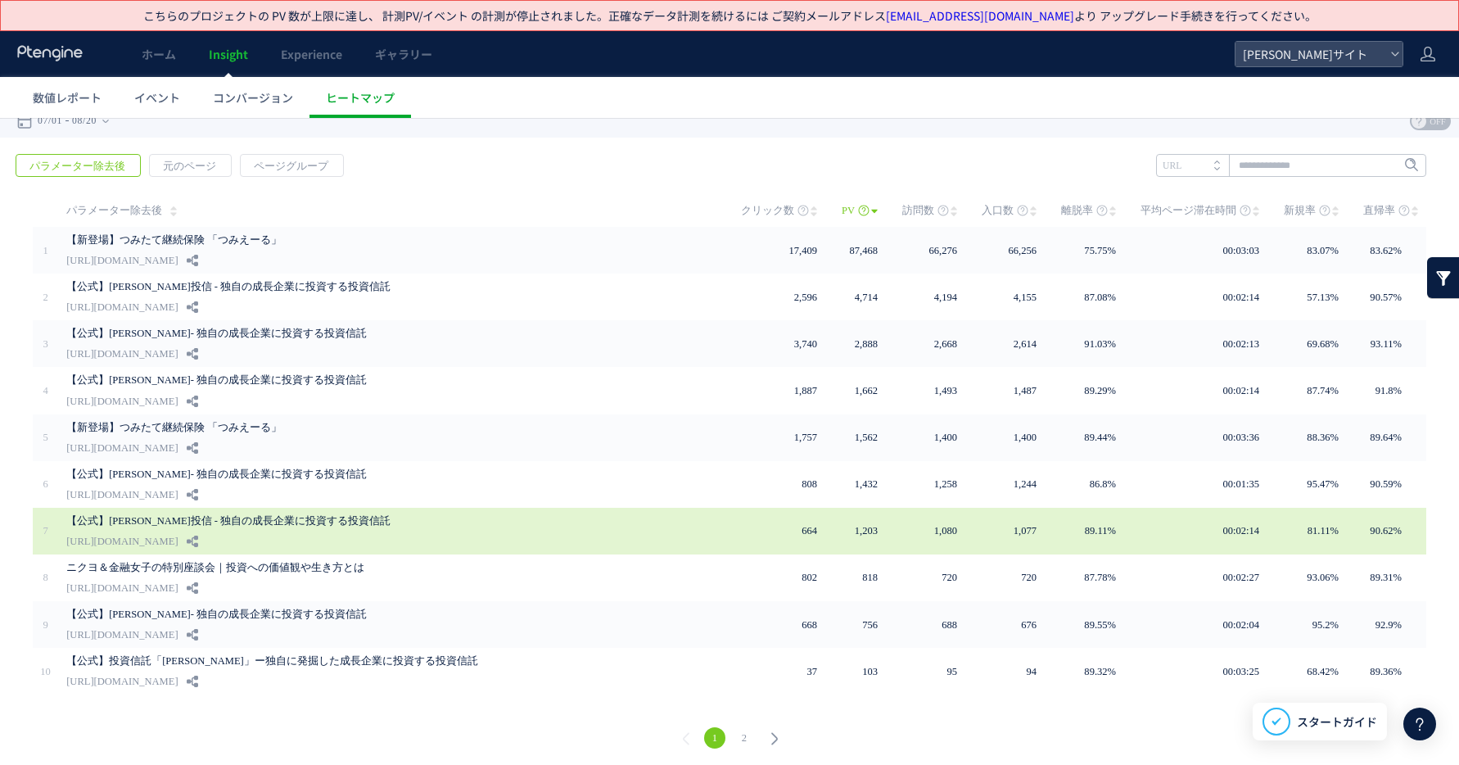
scroll to position [0, 0]
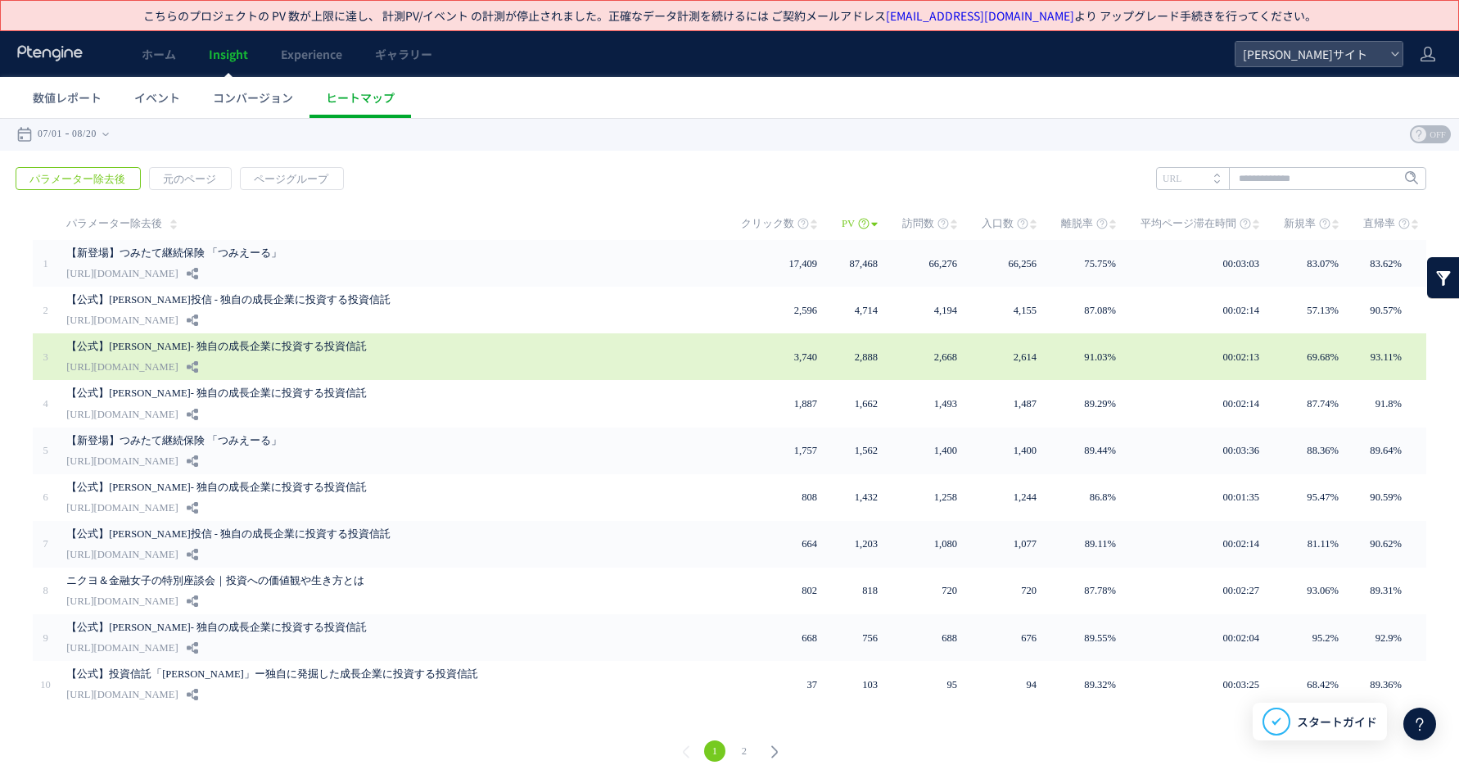
click at [450, 355] on div "【公式】[PERSON_NAME]- 独自の成長企業に投資する投資信託 [URL][DOMAIN_NAME]" at bounding box center [392, 356] width 652 height 47
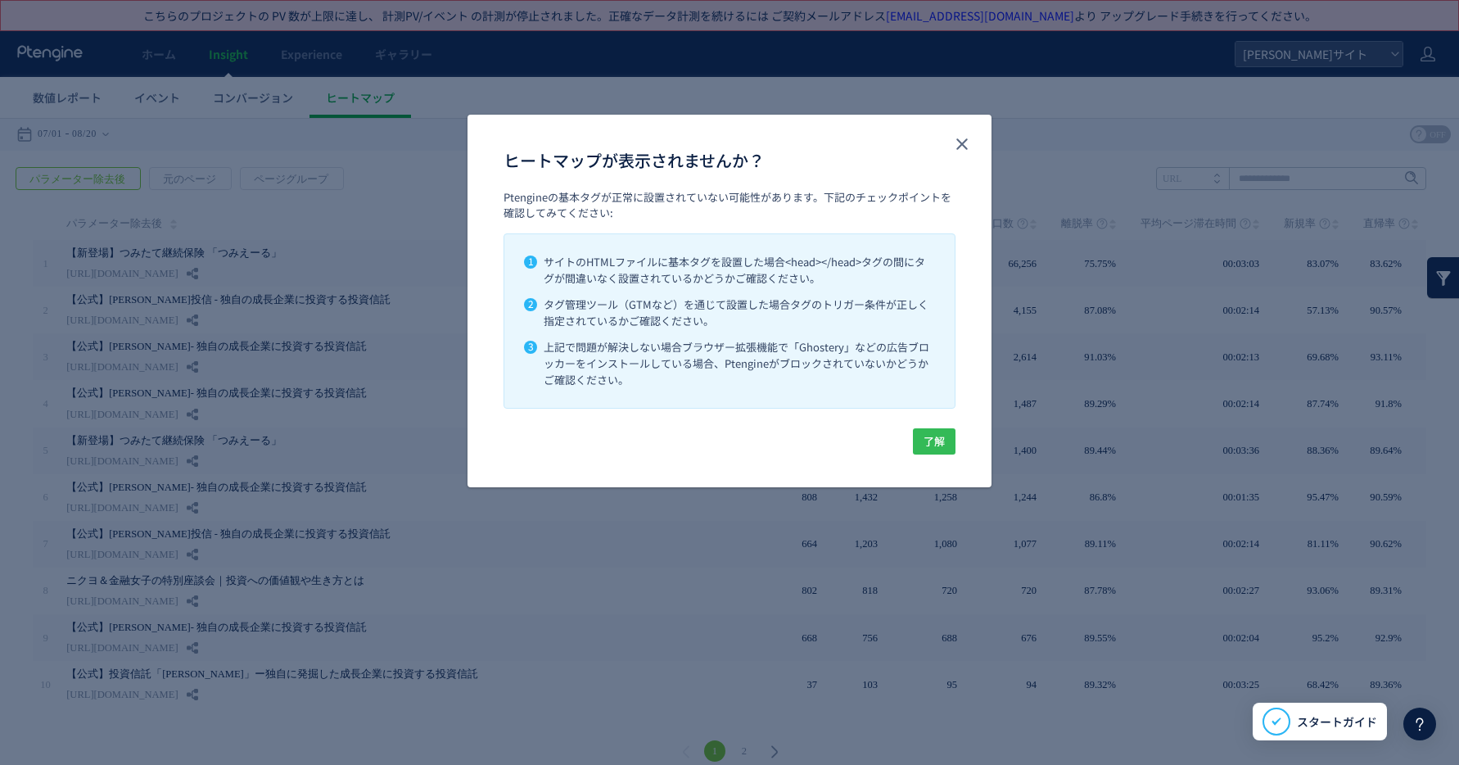
drag, startPoint x: 935, startPoint y: 436, endPoint x: 917, endPoint y: 326, distance: 112.0
click at [935, 436] on span "了解" at bounding box center [933, 441] width 21 height 26
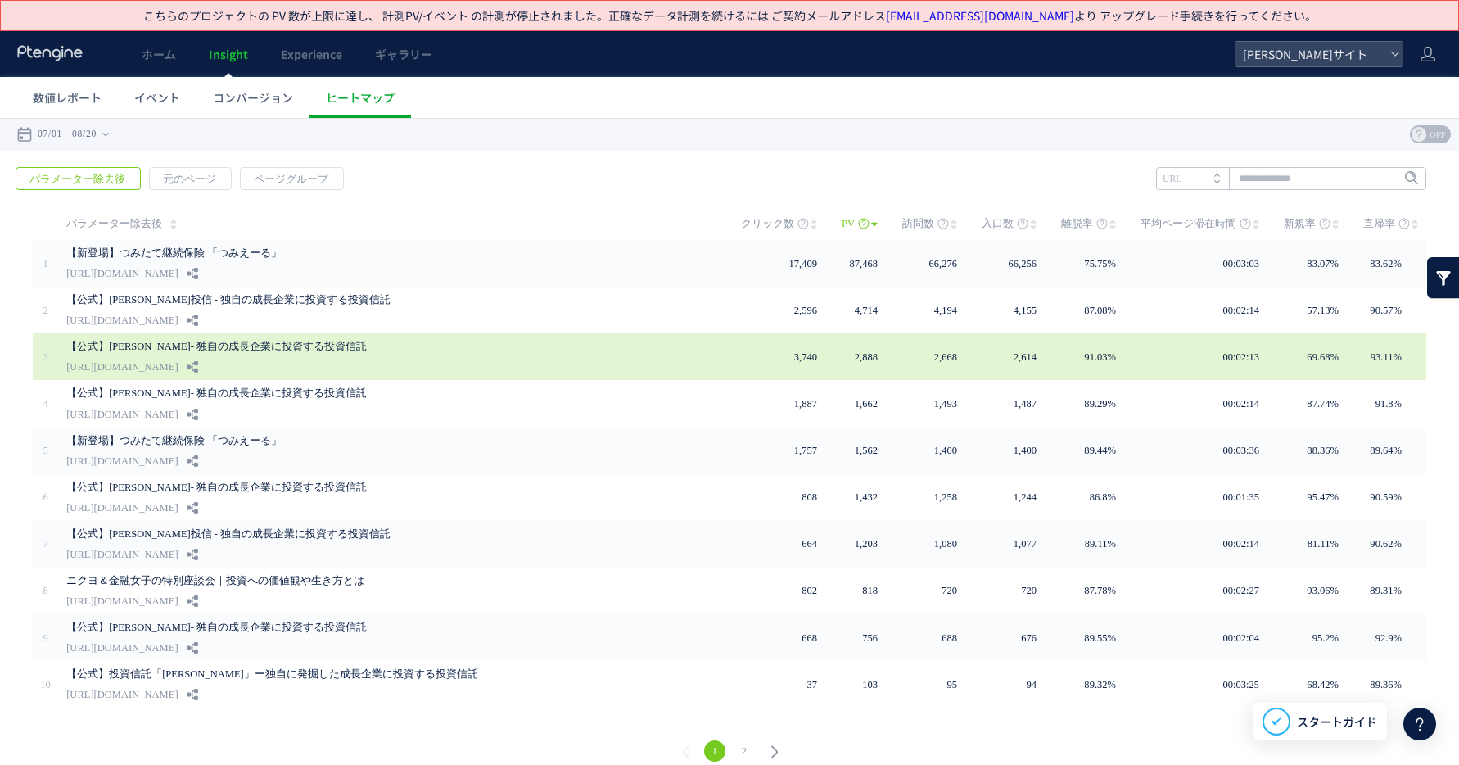
click at [444, 357] on div "【公式】[PERSON_NAME]- 独自の成長企業に投資する投資信託 [URL][DOMAIN_NAME]" at bounding box center [392, 356] width 652 height 47
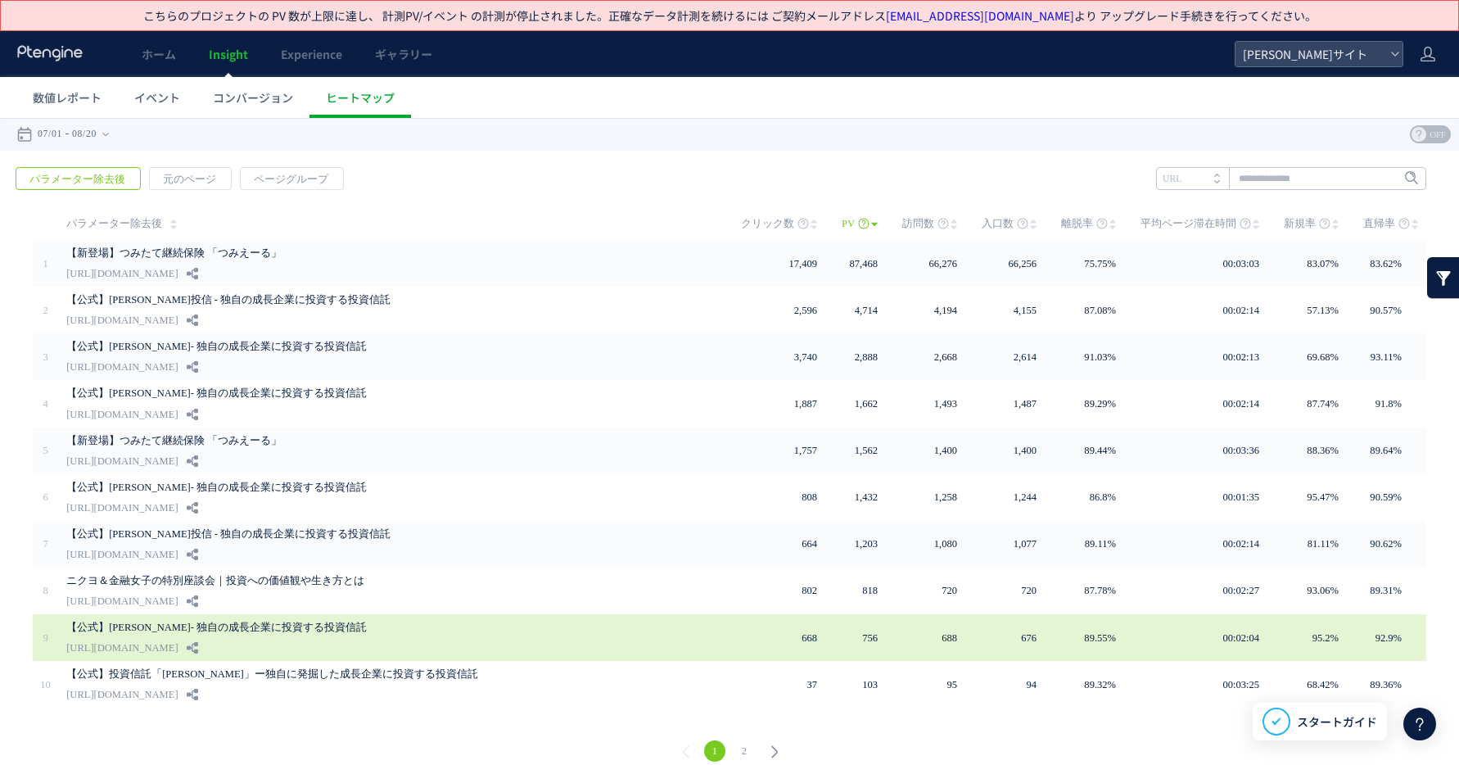
scroll to position [13, 0]
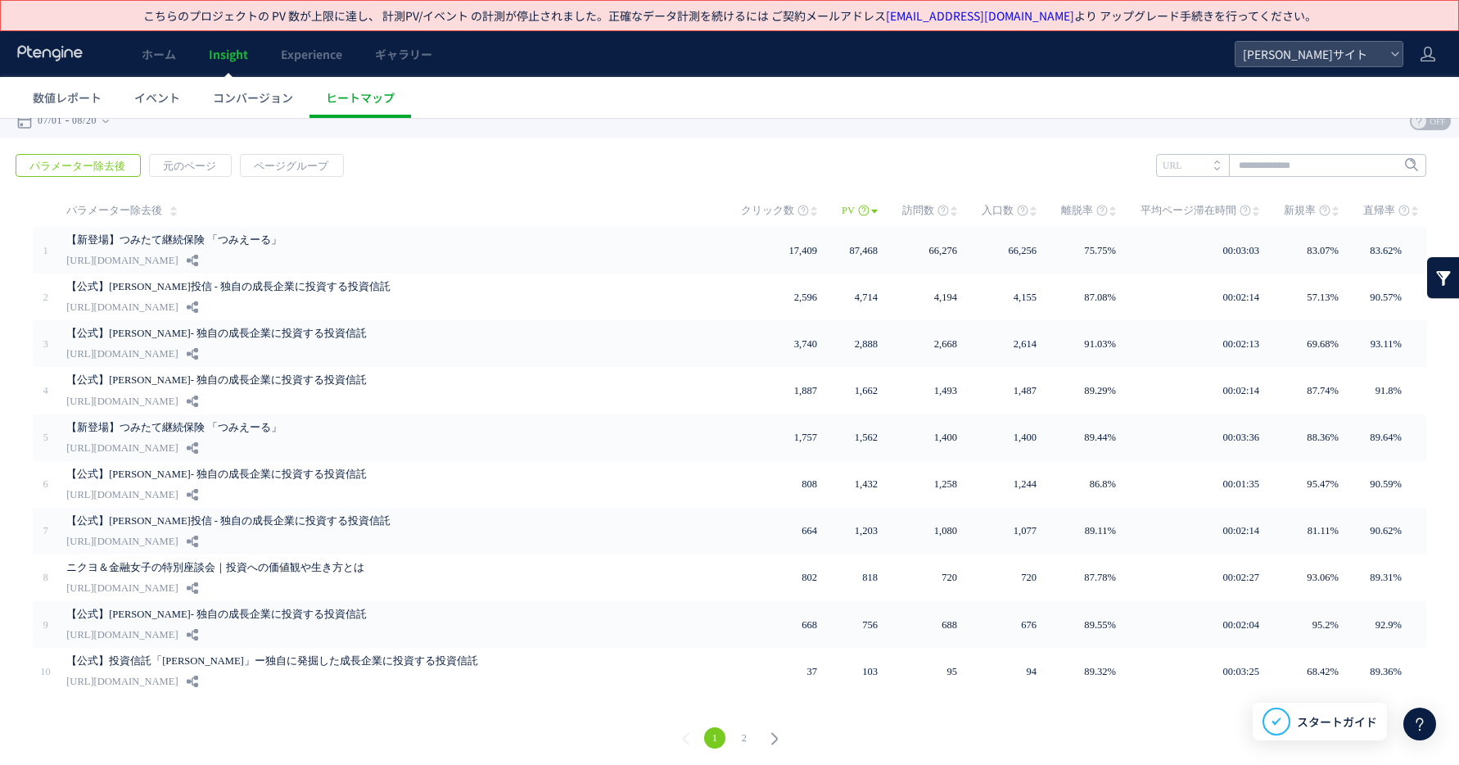
click at [772, 732] on icon at bounding box center [774, 738] width 23 height 23
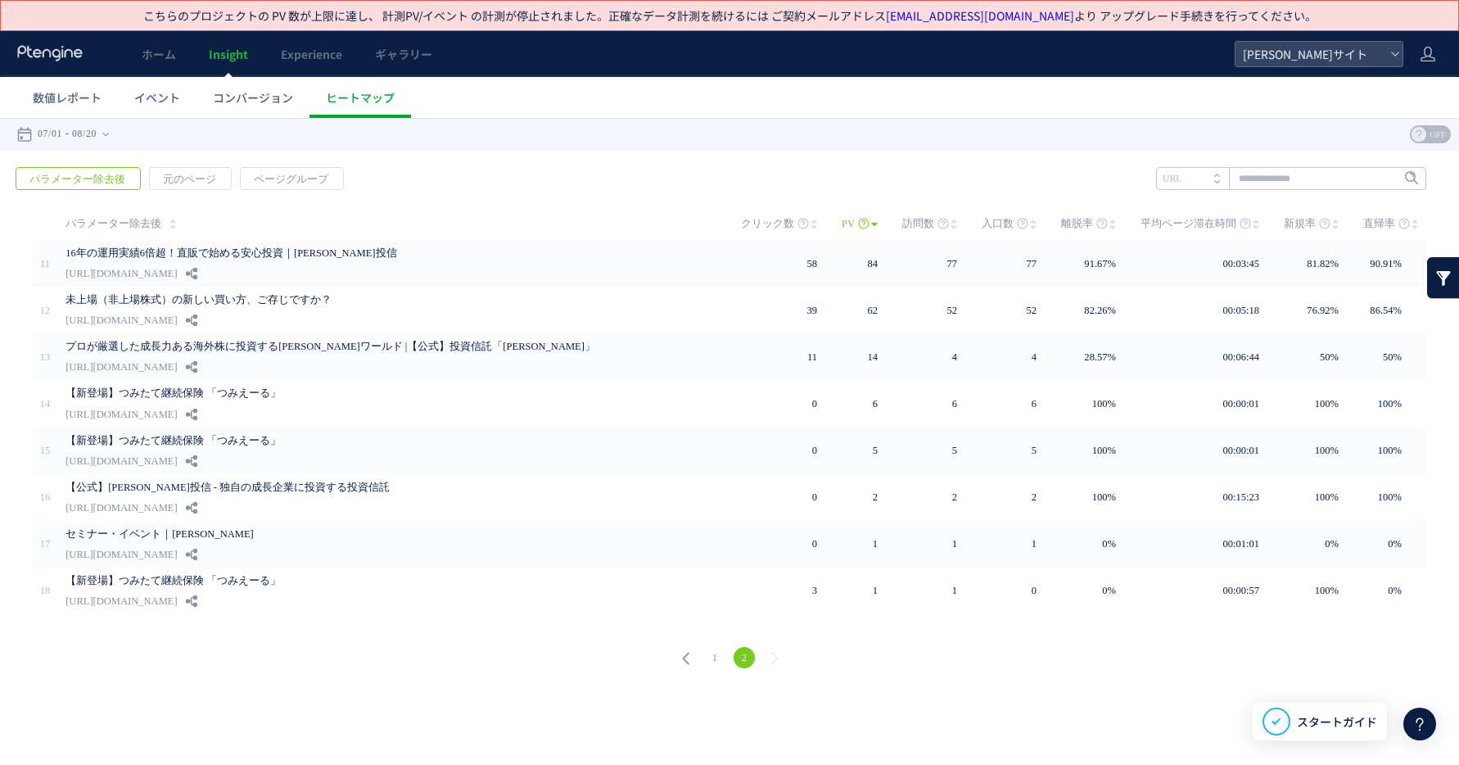
scroll to position [0, 0]
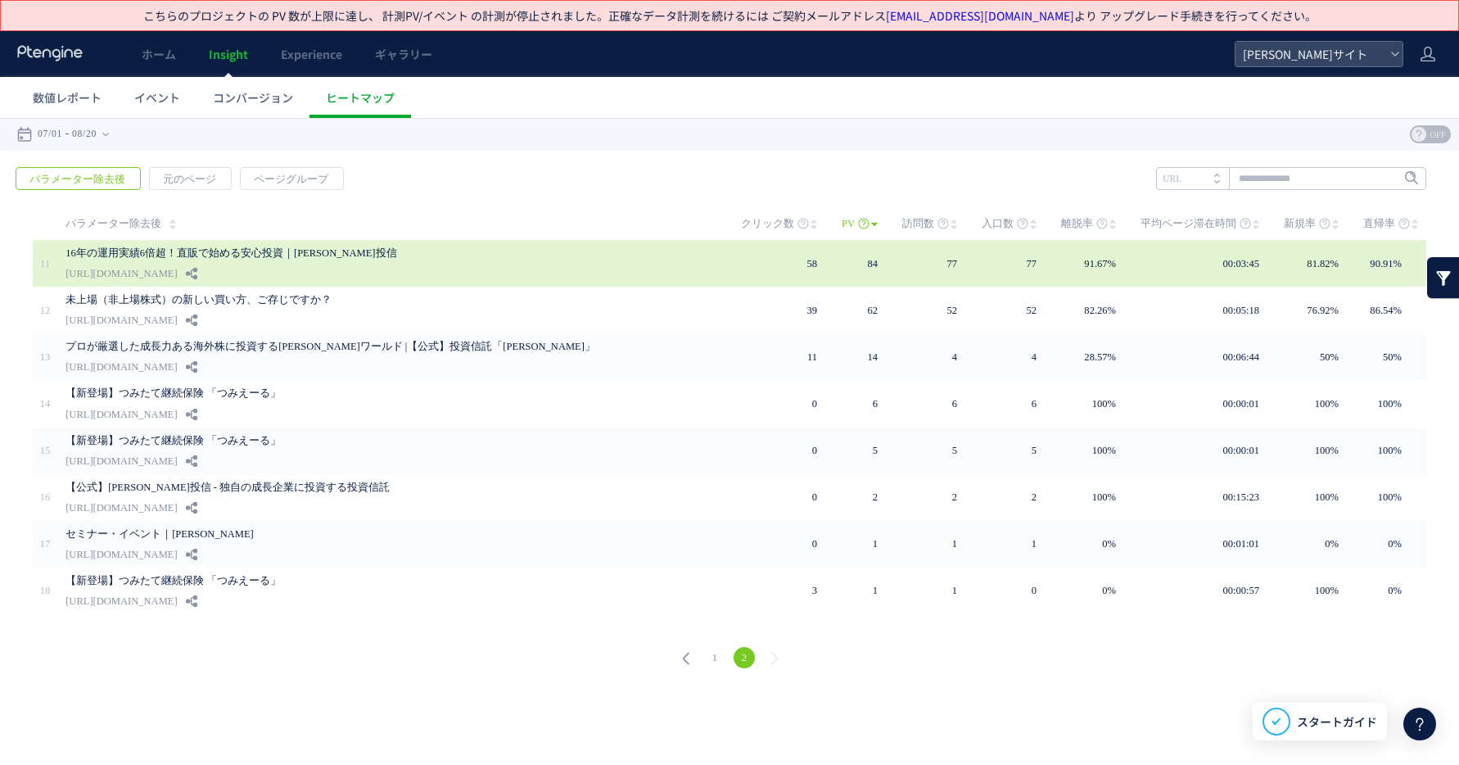
click at [359, 258] on link "16年の運用実績6倍超！直販で始める安心投資｜[PERSON_NAME]投信" at bounding box center [368, 253] width 606 height 20
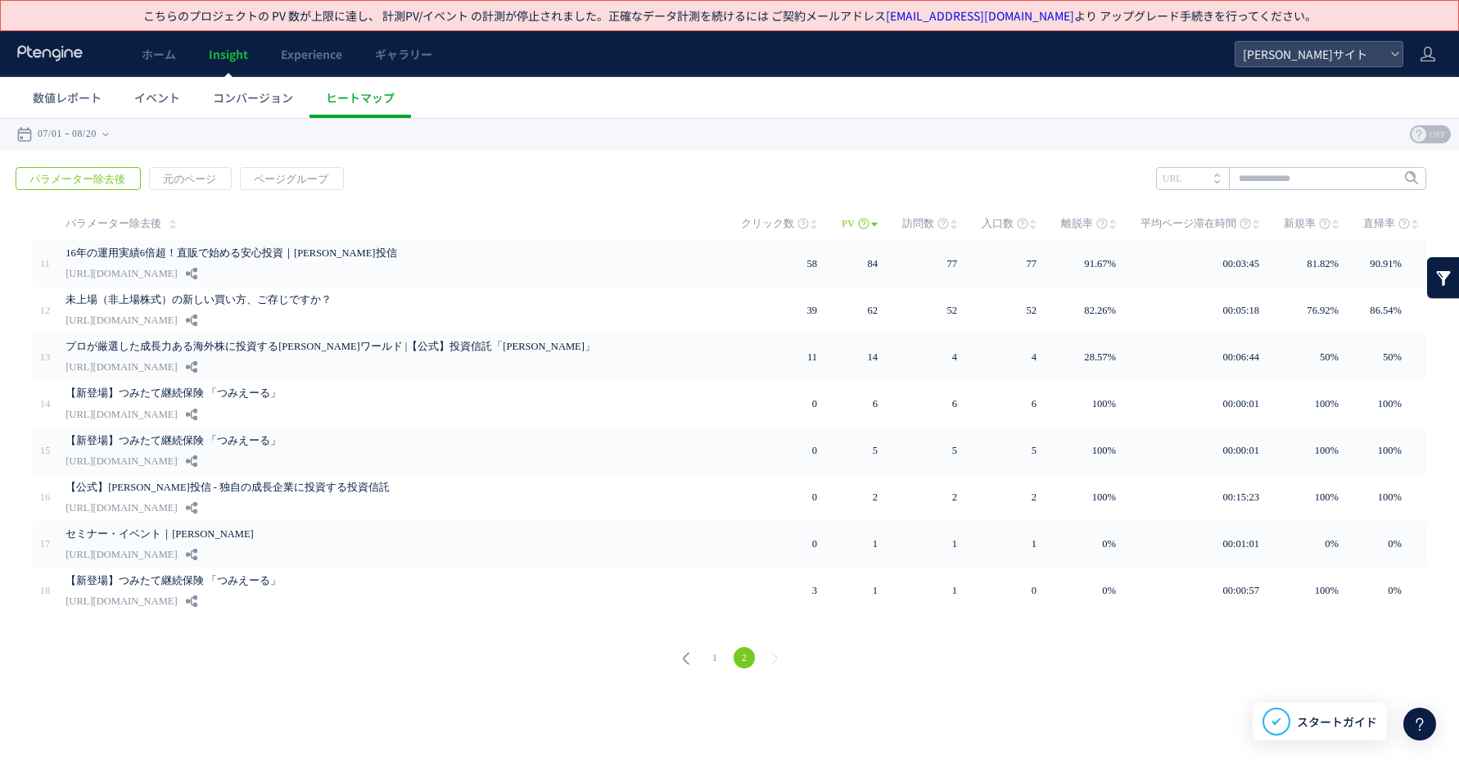
click at [711, 652] on link "1" at bounding box center [714, 657] width 21 height 21
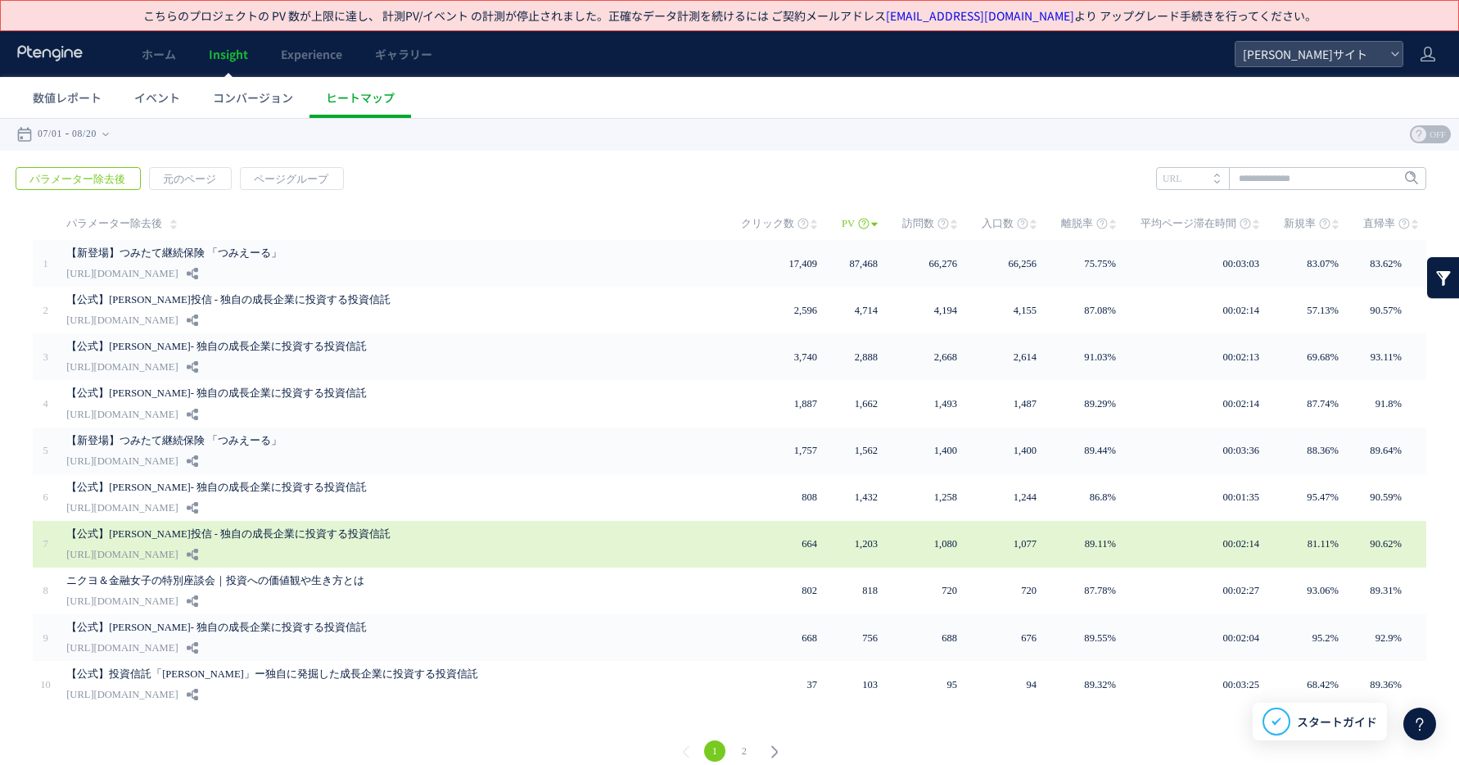
scroll to position [13, 0]
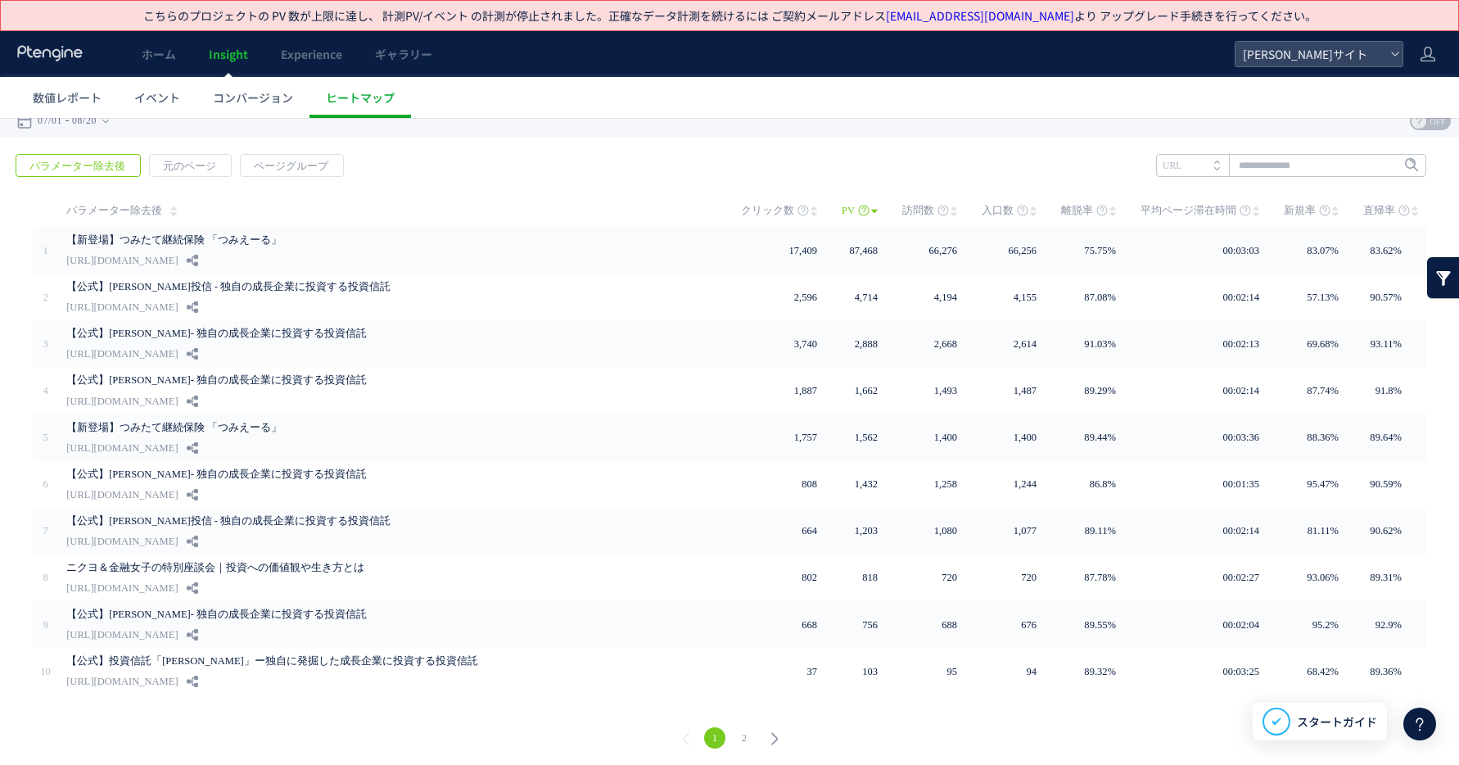
click at [745, 727] on link "2" at bounding box center [743, 737] width 21 height 21
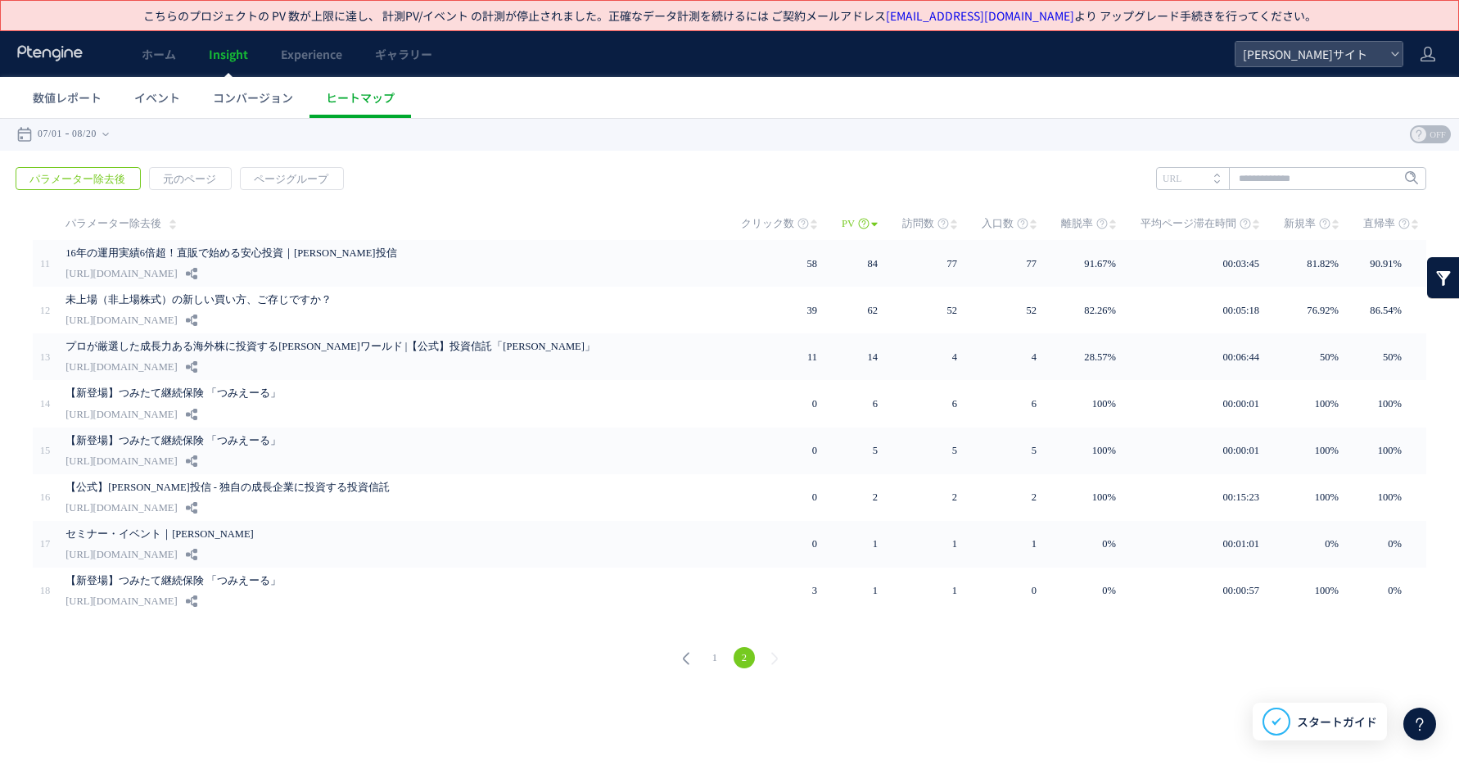
scroll to position [0, 0]
click at [716, 651] on link "1" at bounding box center [714, 657] width 21 height 21
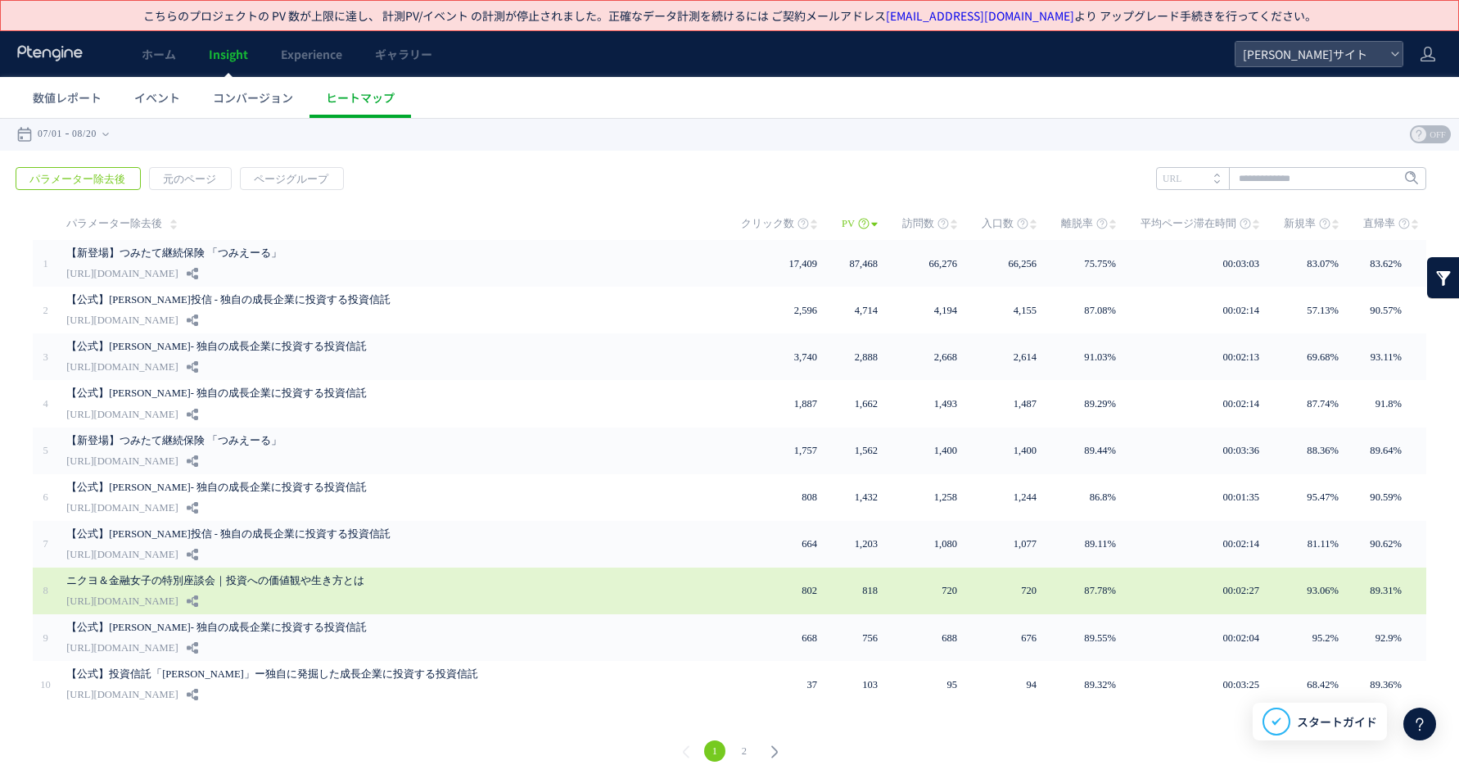
scroll to position [13, 0]
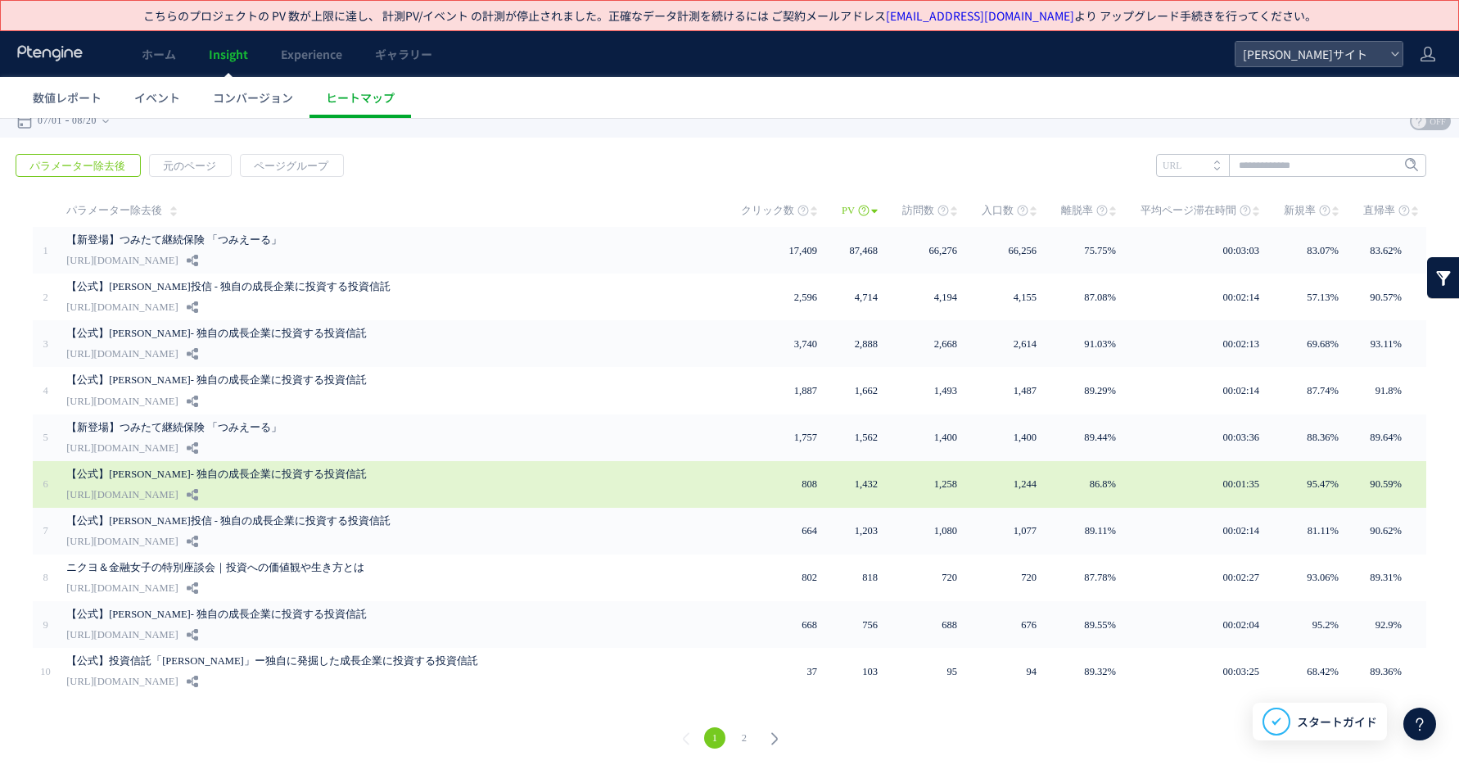
click at [501, 481] on div "【公式】[PERSON_NAME]- 独自の成長企業に投資する投資信託 [URL][DOMAIN_NAME]" at bounding box center [392, 484] width 652 height 47
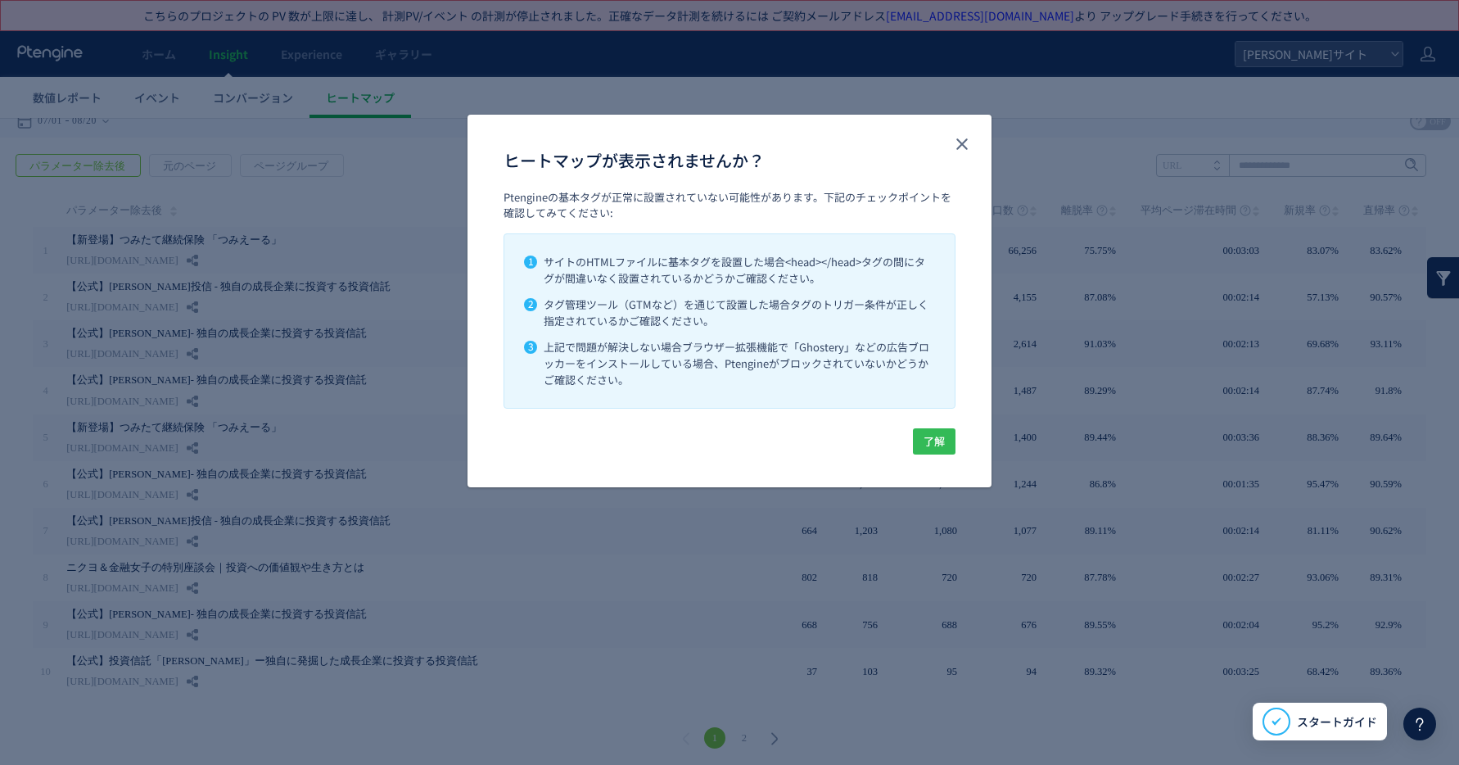
click at [930, 442] on span "了解" at bounding box center [933, 441] width 21 height 26
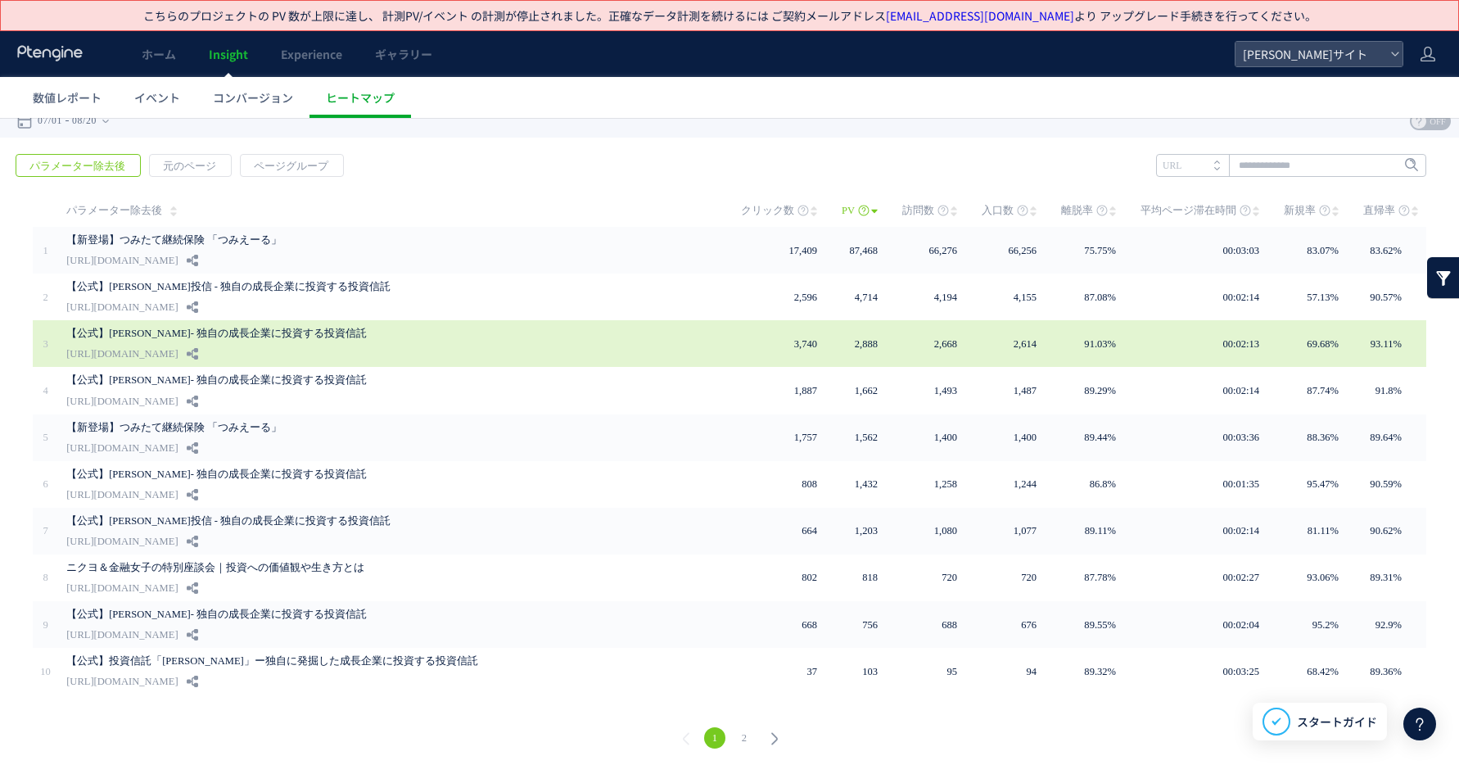
click at [313, 347] on div "【公式】[PERSON_NAME]- 独自の成長企業に投資する投資信託 [URL][DOMAIN_NAME]" at bounding box center [392, 343] width 652 height 47
